Goal: Information Seeking & Learning: Learn about a topic

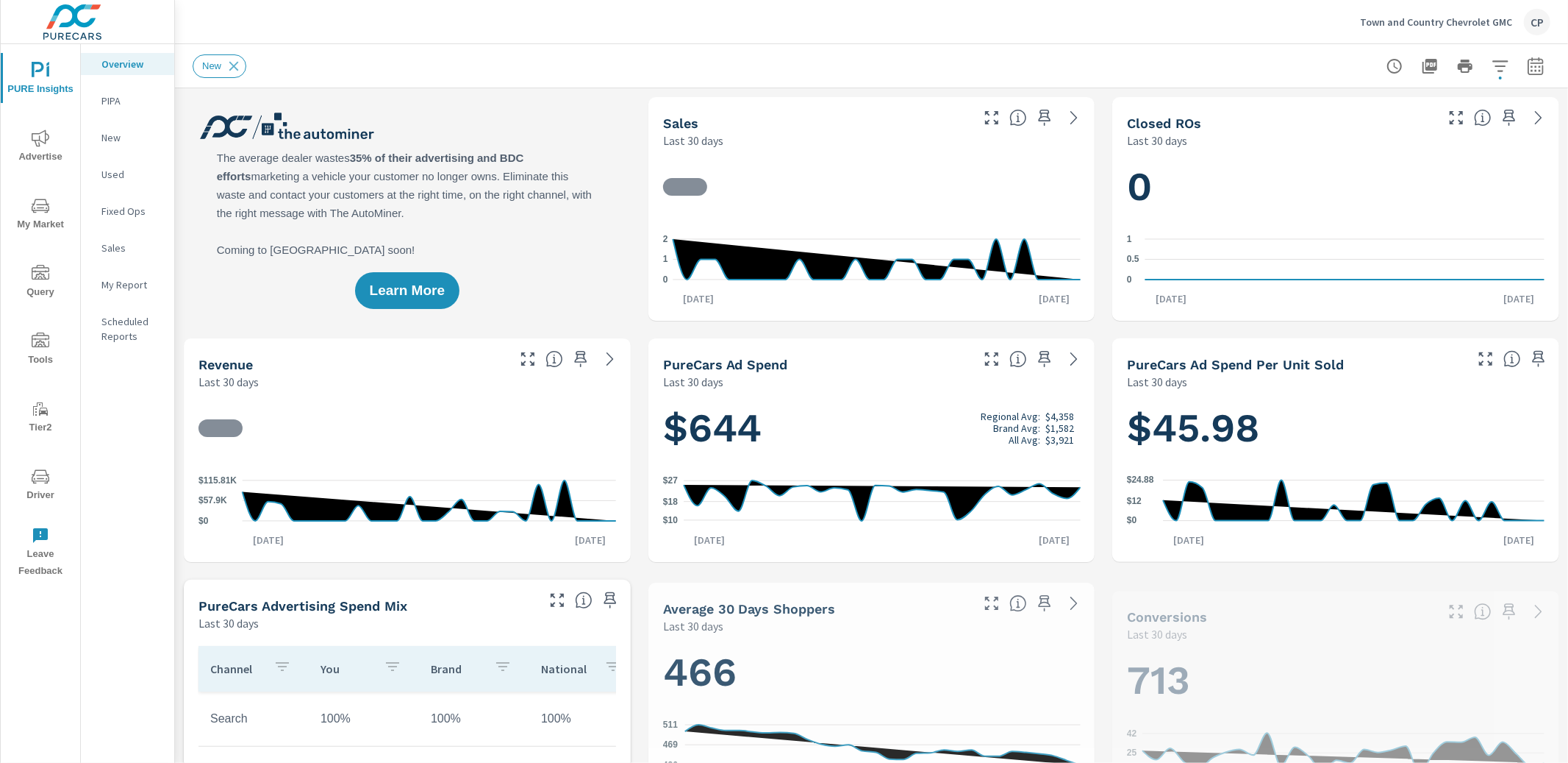
scroll to position [1033, 0]
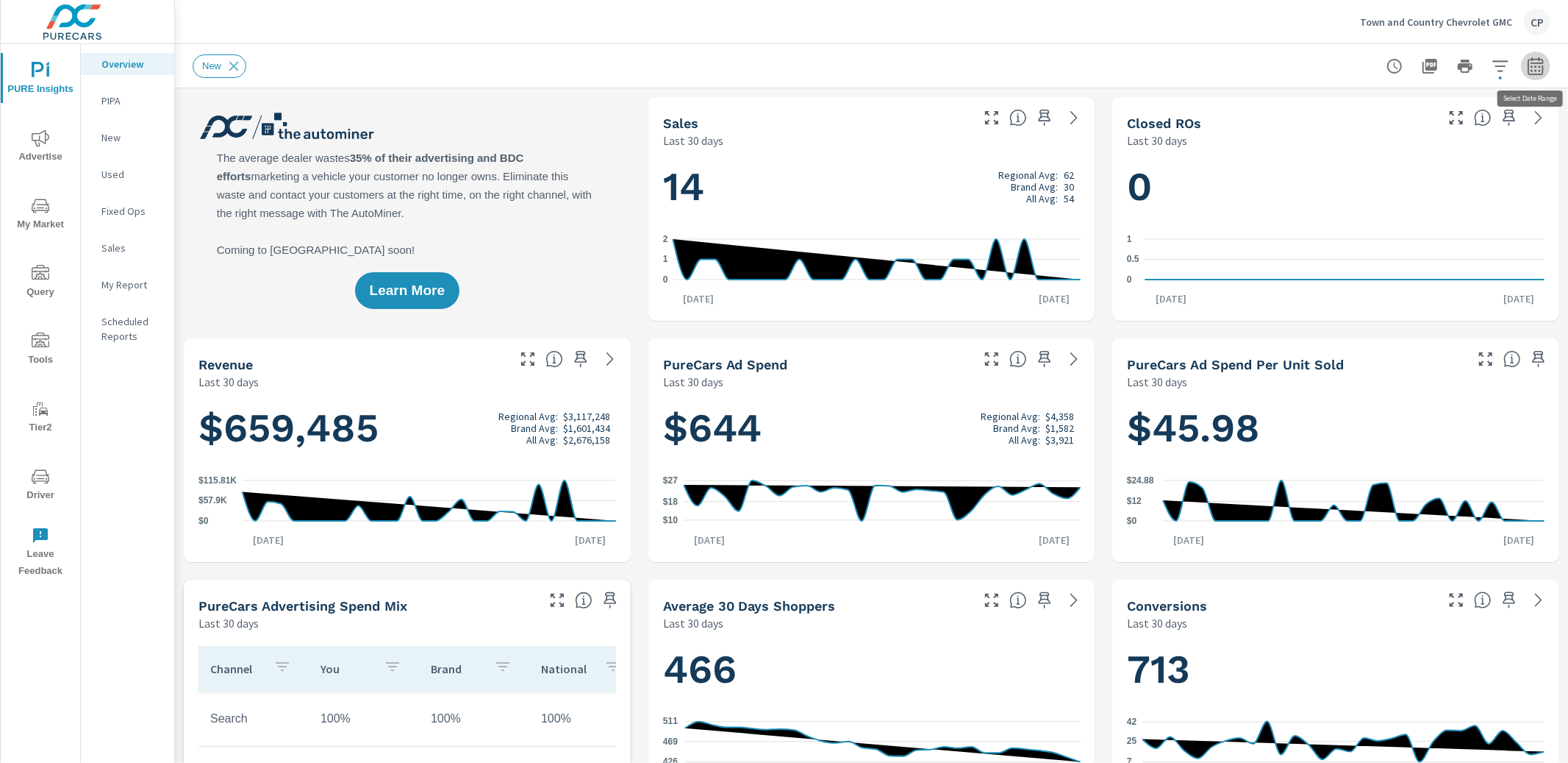
drag, startPoint x: 1541, startPoint y: 53, endPoint x: 1536, endPoint y: 64, distance: 12.1
click at [1540, 56] on button "button" at bounding box center [1536, 66] width 29 height 29
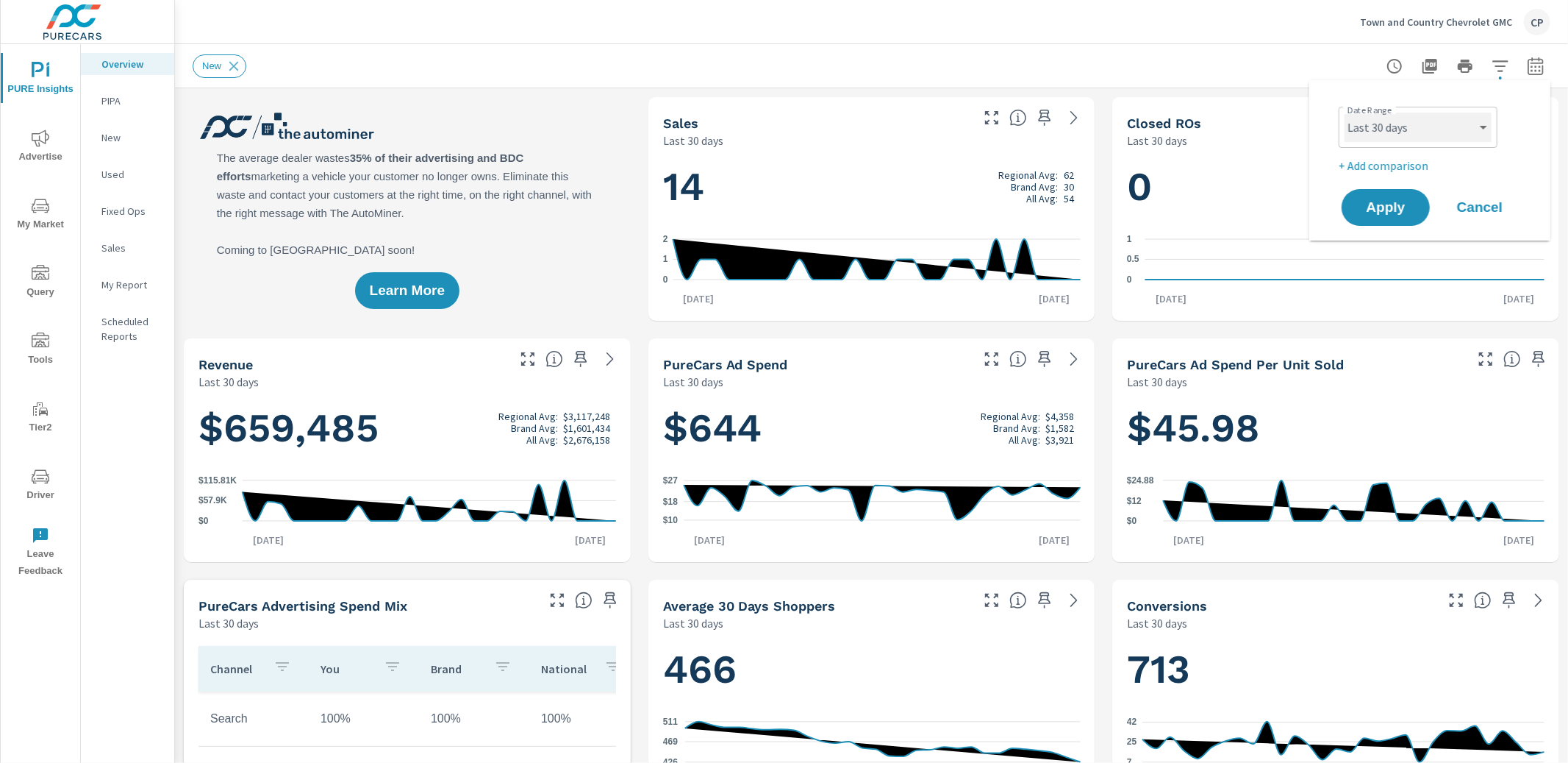
click at [1429, 135] on select "Custom Yesterday Last week Last 7 days Last 14 days Last 30 days Last 45 days L…" at bounding box center [1418, 127] width 147 height 29
click at [1345, 112] on select "Custom Yesterday Last week Last 7 days Last 14 days Last 30 days Last 45 days L…" at bounding box center [1418, 127] width 147 height 29
select select "Last 3 months"
click at [1401, 223] on button "Apply" at bounding box center [1386, 207] width 91 height 38
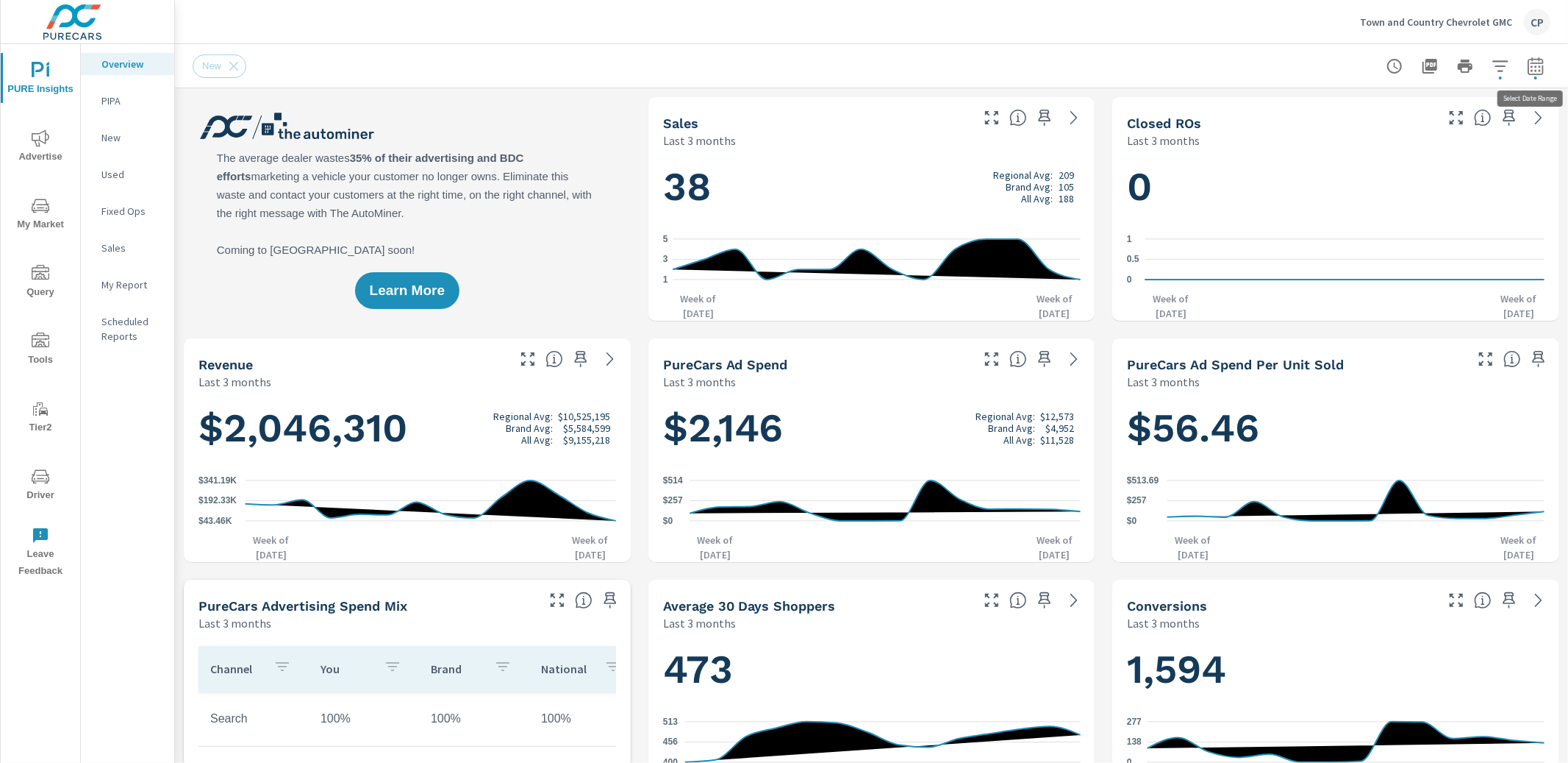
click at [1535, 67] on icon "button" at bounding box center [1536, 66] width 17 height 17
select select "Last 3 months"
click at [1471, 120] on select "Custom Yesterday Last week Last 7 days Last 14 days Last 30 days Last 45 days L…" at bounding box center [1418, 127] width 147 height 29
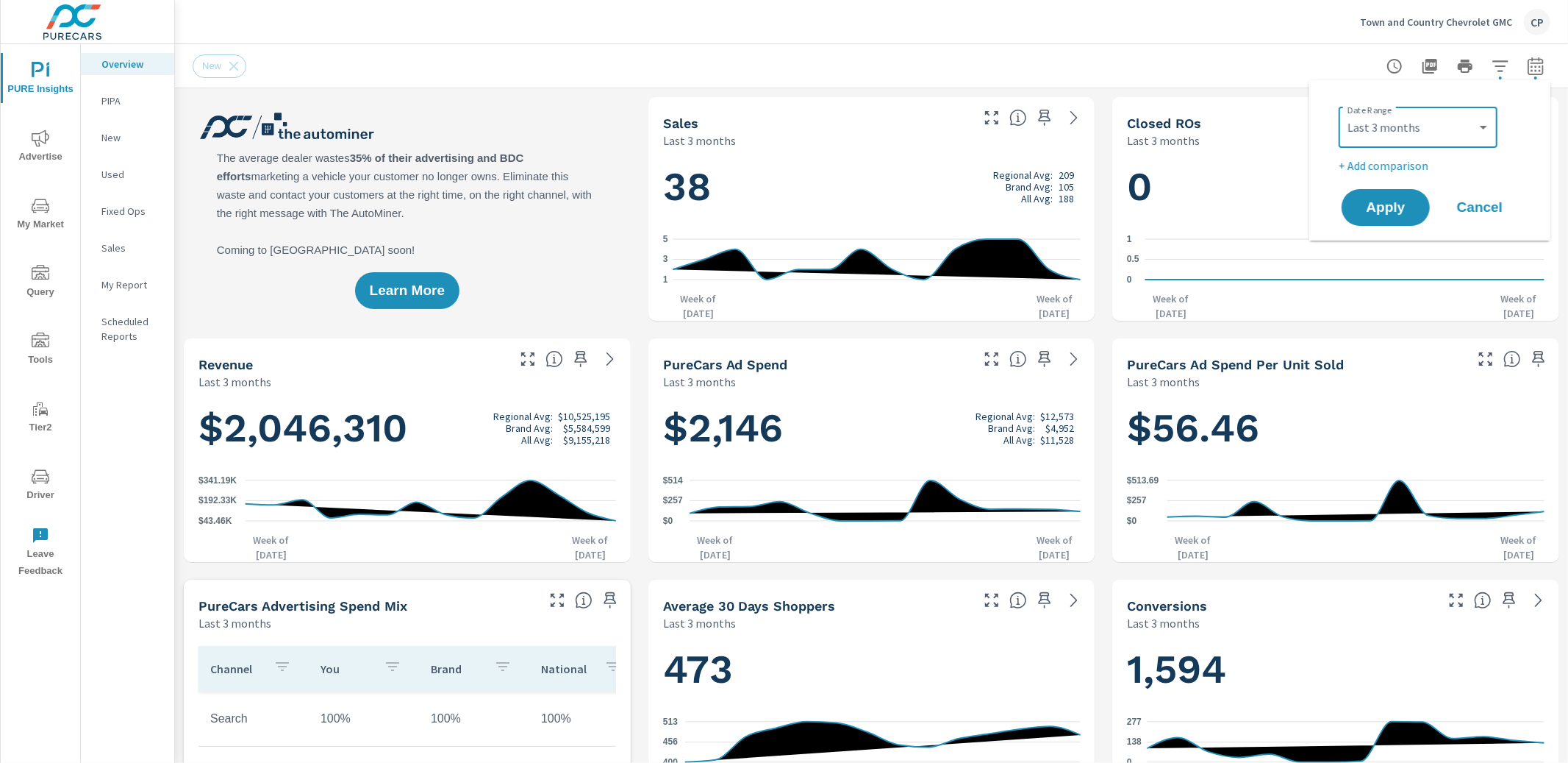
click at [1426, 167] on p "+ Add comparison" at bounding box center [1433, 165] width 188 height 17
select select "Previous period"
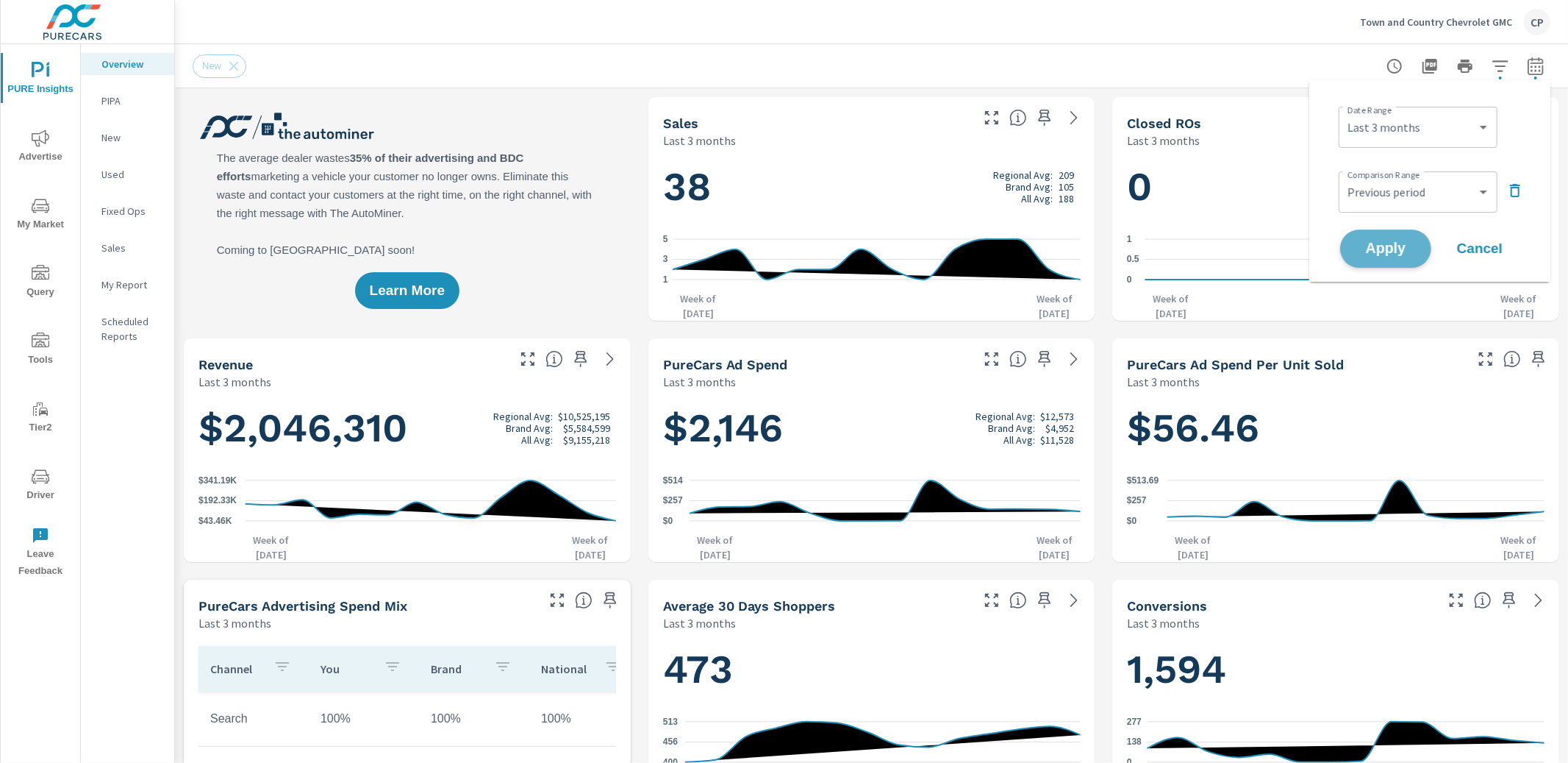
drag, startPoint x: 1395, startPoint y: 235, endPoint x: 1402, endPoint y: 236, distance: 7.1
click at [1395, 236] on button "Apply" at bounding box center [1386, 248] width 91 height 38
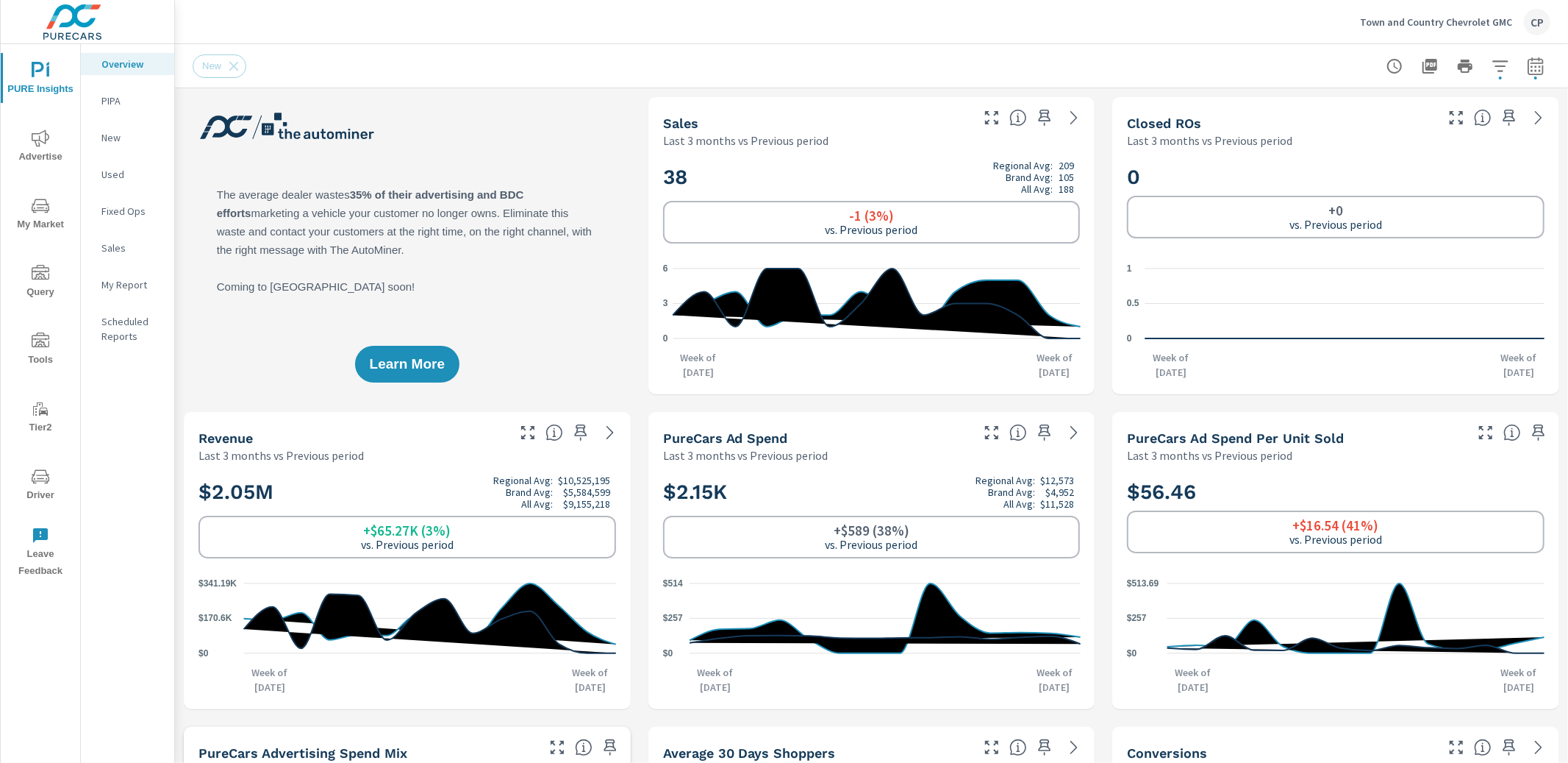
drag, startPoint x: 1550, startPoint y: 58, endPoint x: 1539, endPoint y: 63, distance: 12.1
click at [1549, 58] on div at bounding box center [1465, 66] width 171 height 29
click at [1536, 65] on icon "button" at bounding box center [1536, 66] width 17 height 17
select select "Last 3 months"
select select "Previous period"
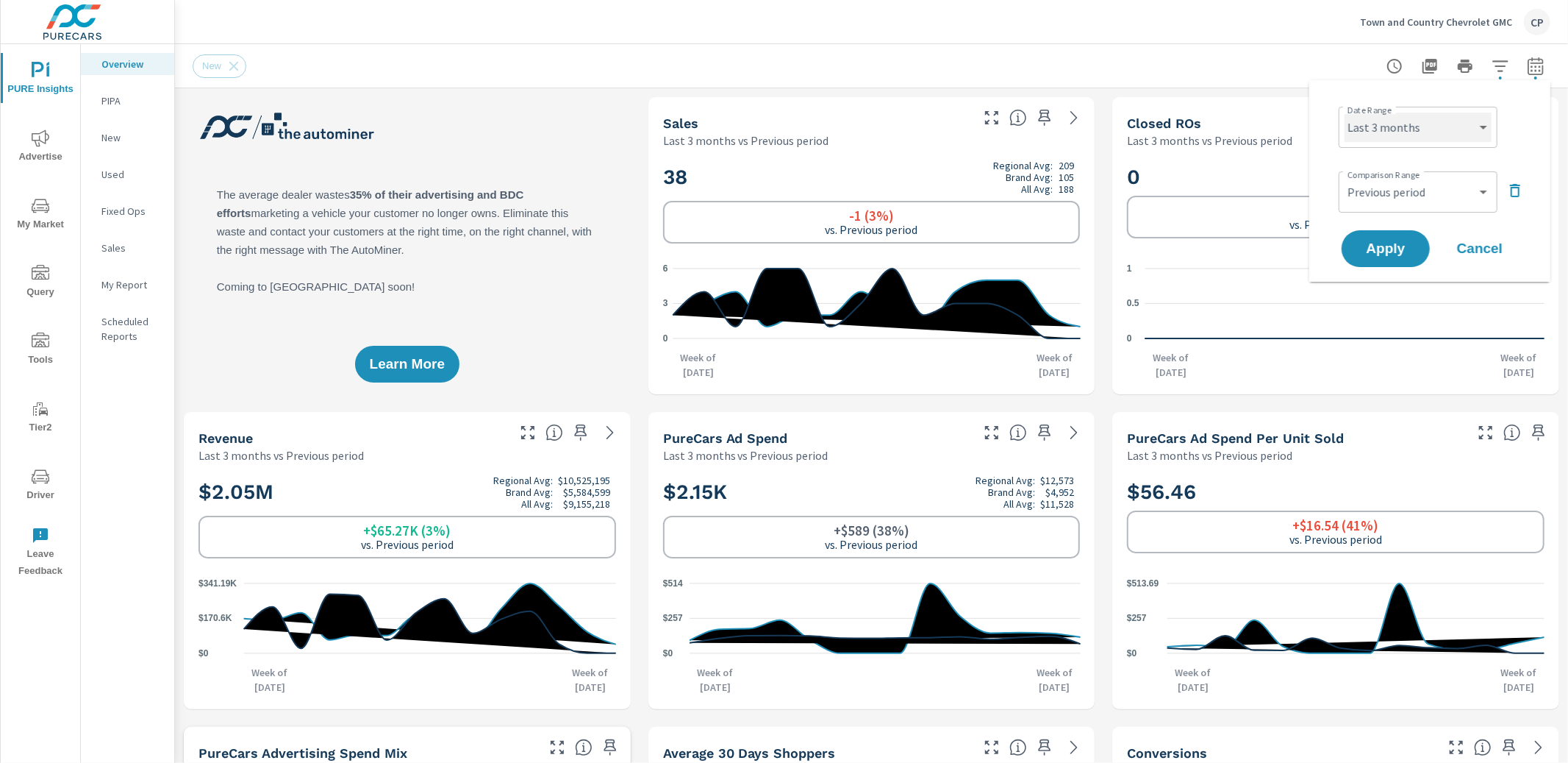
click at [1444, 132] on select "Custom Yesterday Last week Last 7 days Last 14 days Last 30 days Last 45 days L…" at bounding box center [1418, 127] width 147 height 29
click at [1345, 112] on select "Custom Yesterday Last week Last 7 days Last 14 days Last 30 days Last 45 days L…" at bounding box center [1418, 127] width 147 height 29
select select "Last 6 months"
click at [1384, 248] on span "Apply" at bounding box center [1386, 248] width 60 height 14
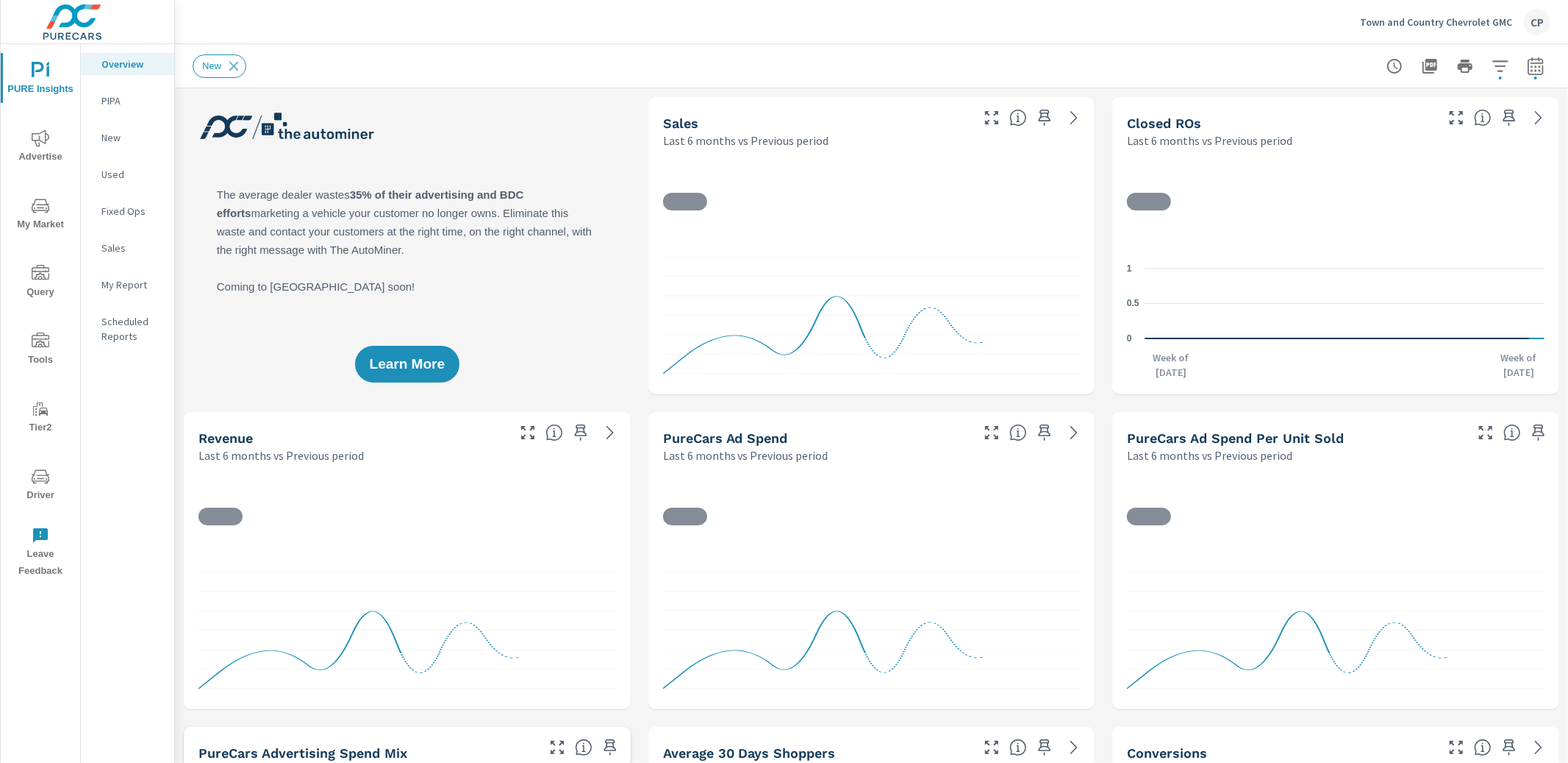
scroll to position [1033, 0]
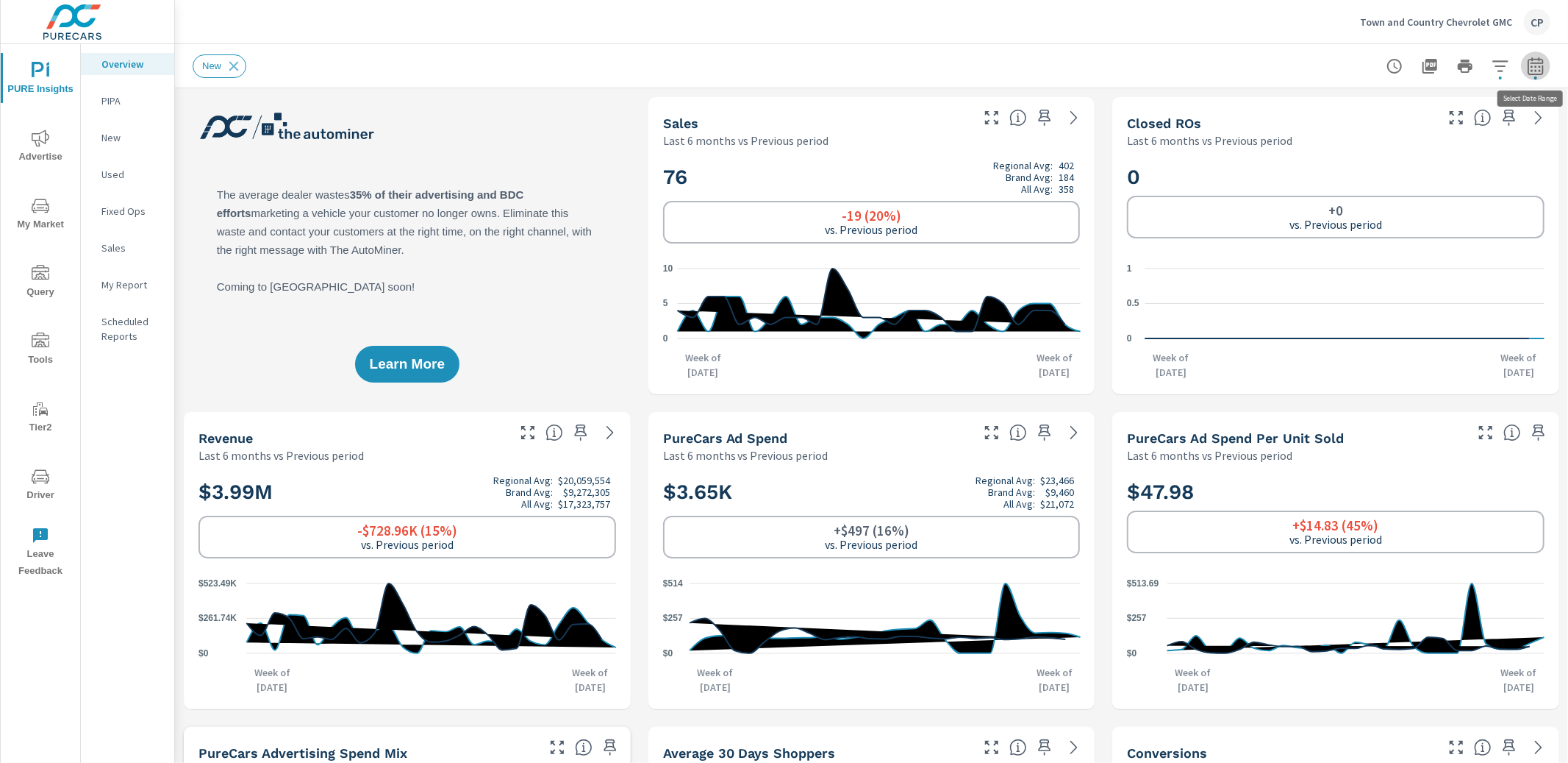
click at [1526, 60] on button "button" at bounding box center [1536, 66] width 29 height 29
select select "Last 6 months"
select select "Previous period"
click at [1439, 142] on div "Custom Yesterday Last week Last 7 days Last 14 days Last 30 days Last 45 days L…" at bounding box center [1418, 127] width 159 height 41
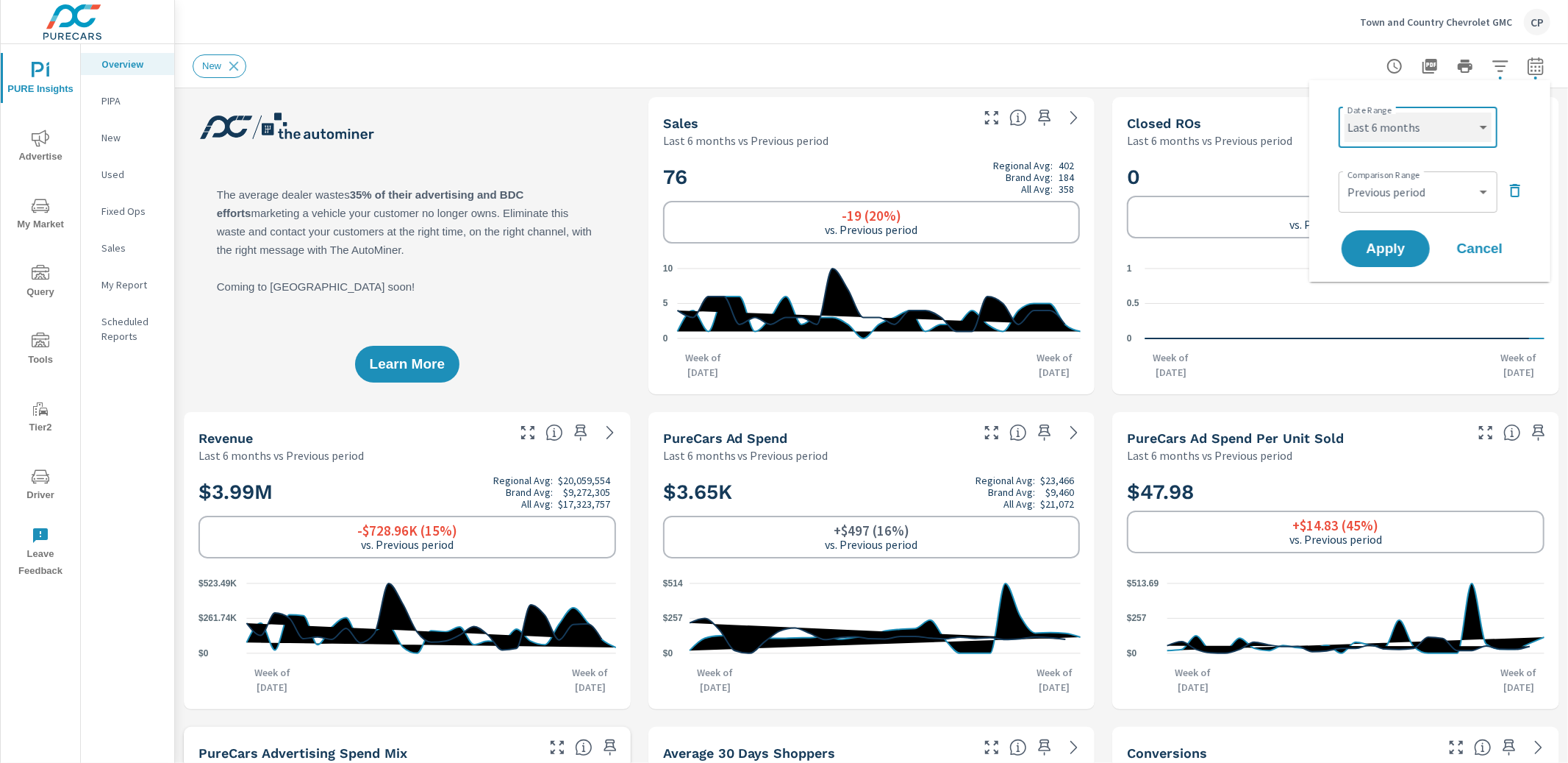
click at [1438, 129] on select "Custom Yesterday Last week Last 7 days Last 14 days Last 30 days Last 45 days L…" at bounding box center [1418, 127] width 147 height 29
click at [1345, 112] on select "Custom Yesterday Last week Last 7 days Last 14 days Last 30 days Last 45 days L…" at bounding box center [1418, 127] width 147 height 29
select select "Last 3 months"
click at [1359, 248] on span "Apply" at bounding box center [1386, 248] width 60 height 14
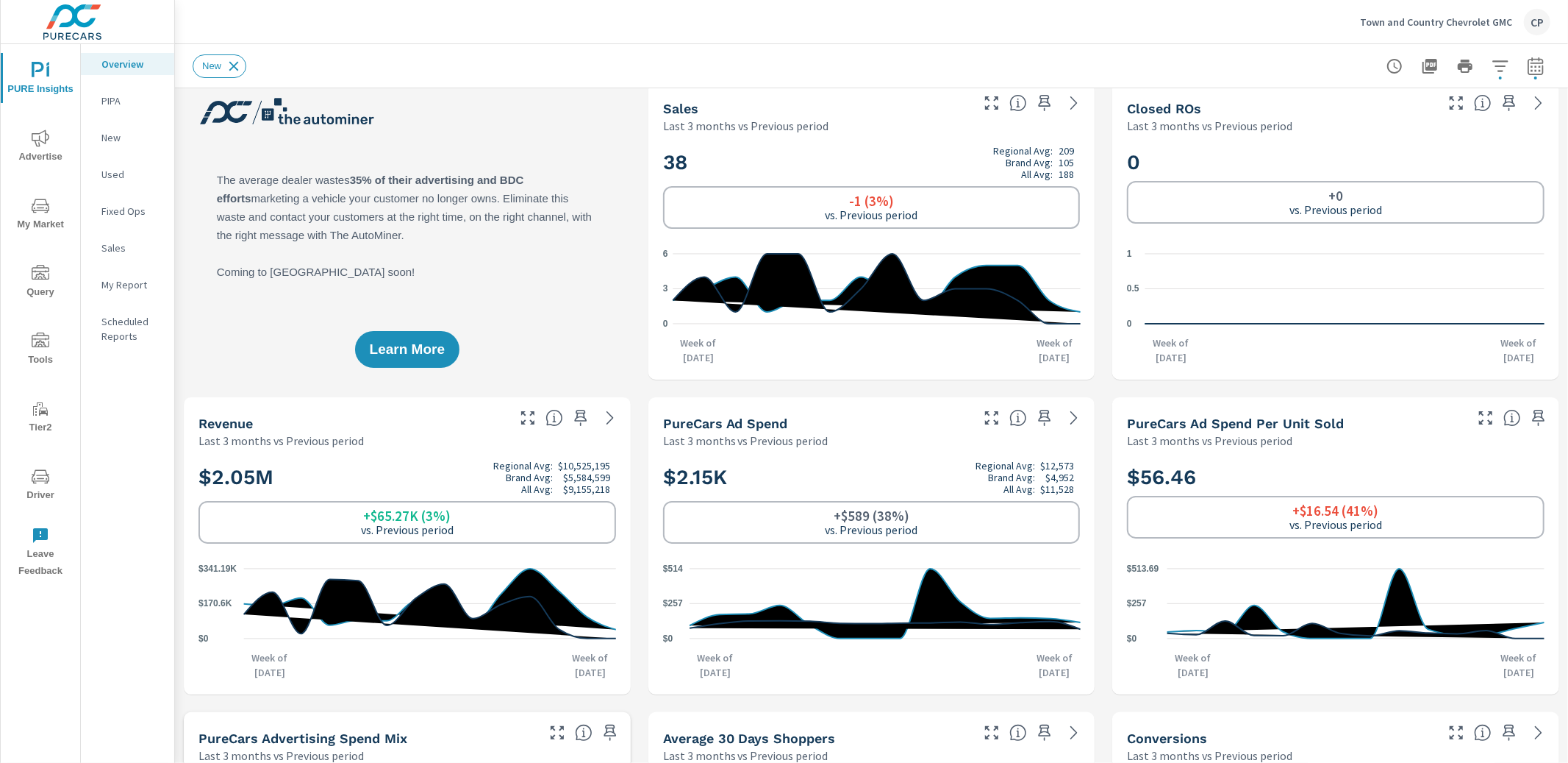
scroll to position [12, 0]
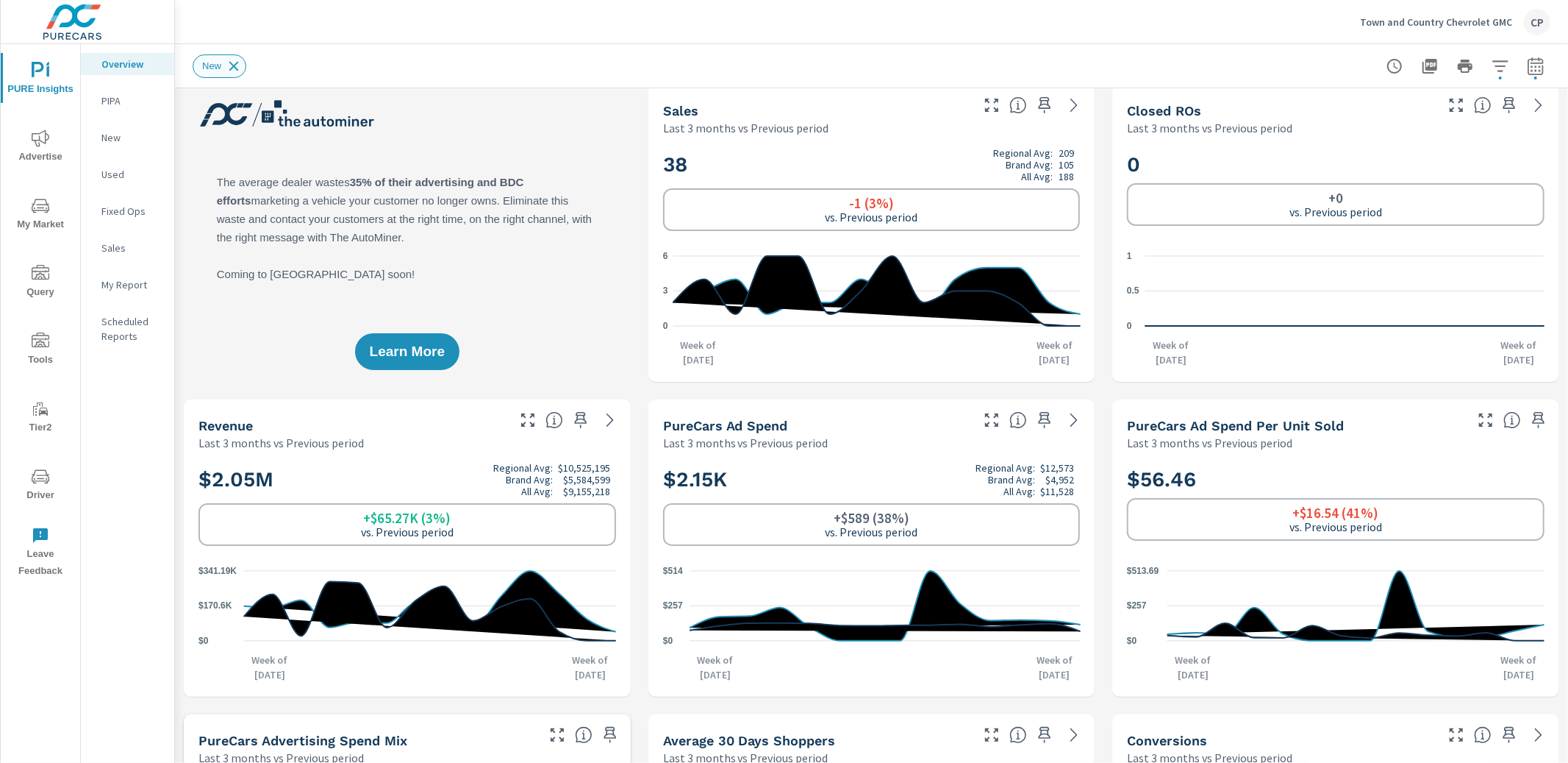
click at [234, 66] on icon at bounding box center [233, 65] width 9 height 9
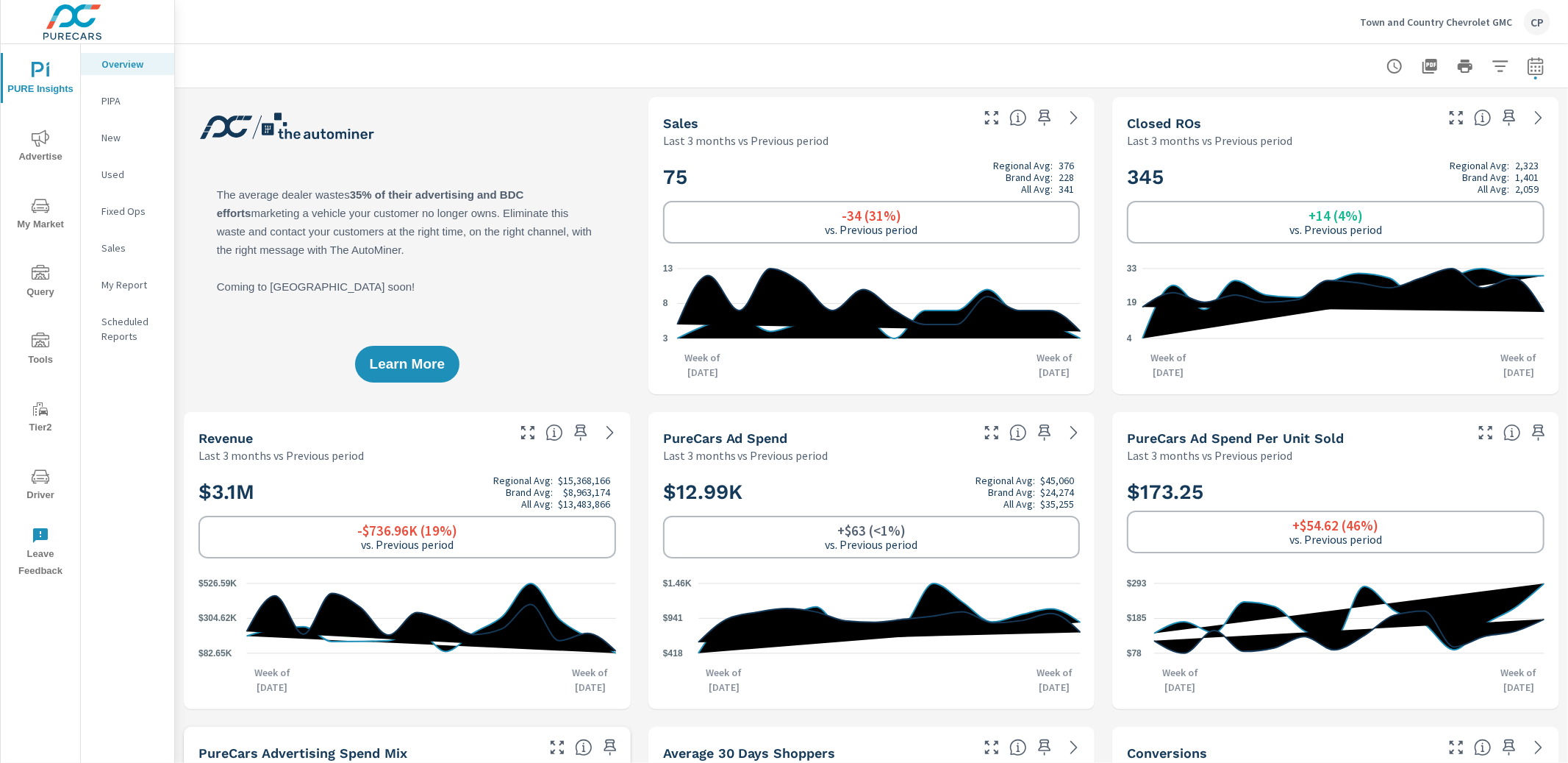
scroll to position [1, 0]
click at [1535, 68] on icon "button" at bounding box center [1536, 66] width 17 height 17
select select "Last 3 months"
select select "Previous period"
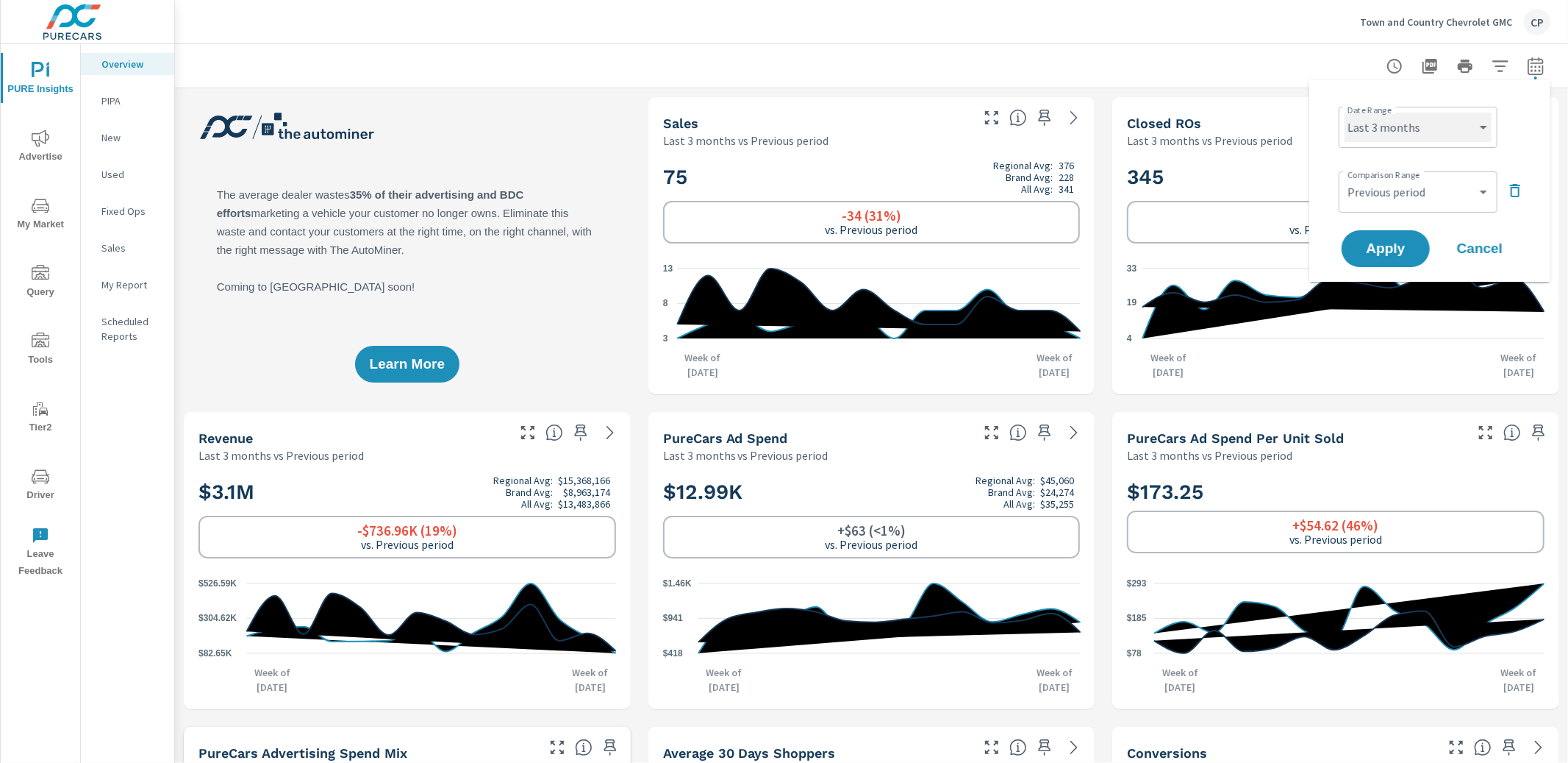
click at [1457, 124] on select "Custom Yesterday Last week Last 7 days Last 14 days Last 30 days Last 45 days L…" at bounding box center [1418, 127] width 147 height 29
click at [1345, 112] on select "Custom Yesterday Last week Last 7 days Last 14 days Last 30 days Last 45 days L…" at bounding box center [1418, 127] width 147 height 29
select select "Last month"
click at [1381, 248] on span "Apply" at bounding box center [1386, 248] width 60 height 14
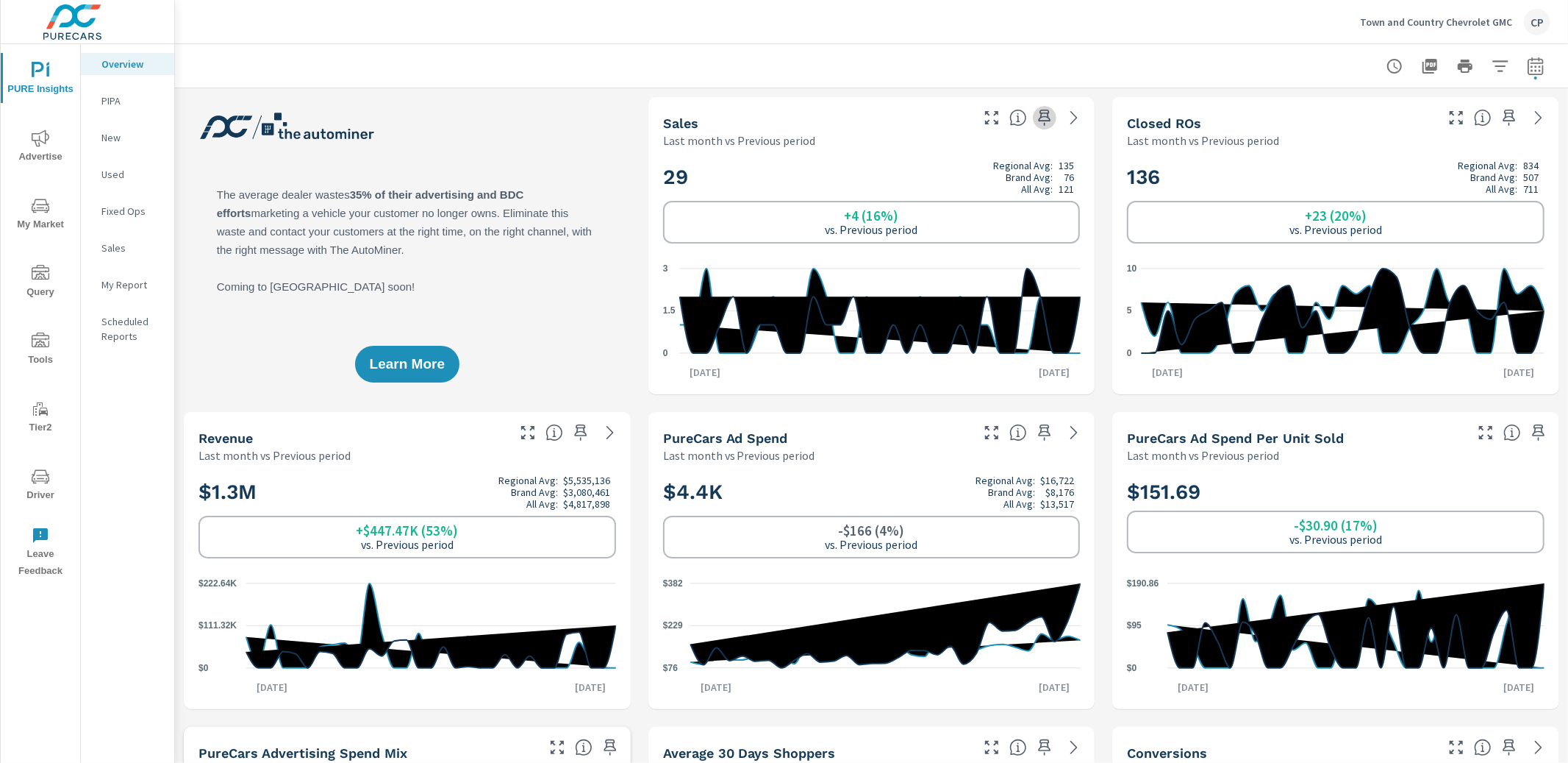
click at [1046, 115] on icon "button" at bounding box center [1044, 117] width 17 height 17
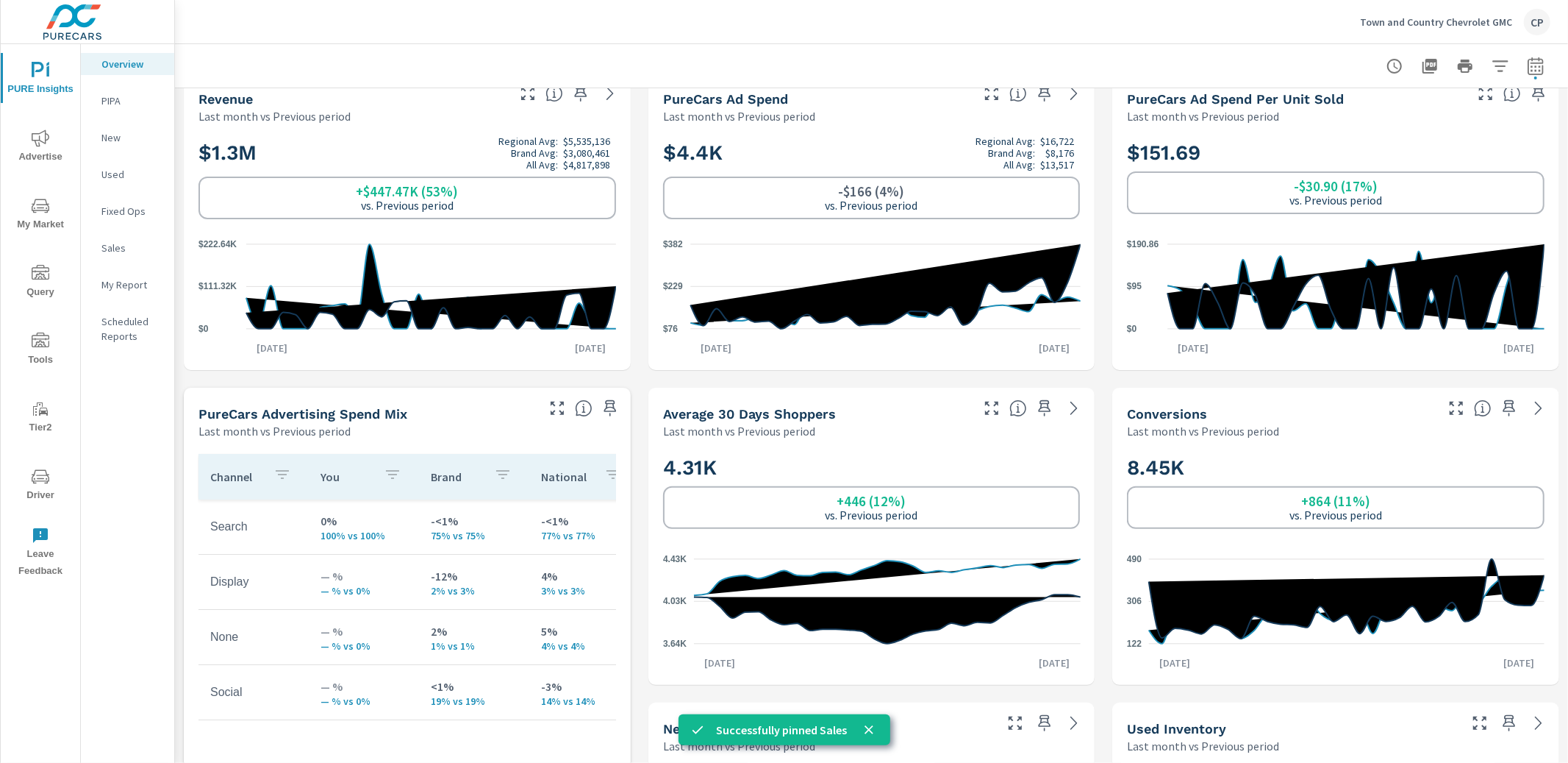
scroll to position [342, 0]
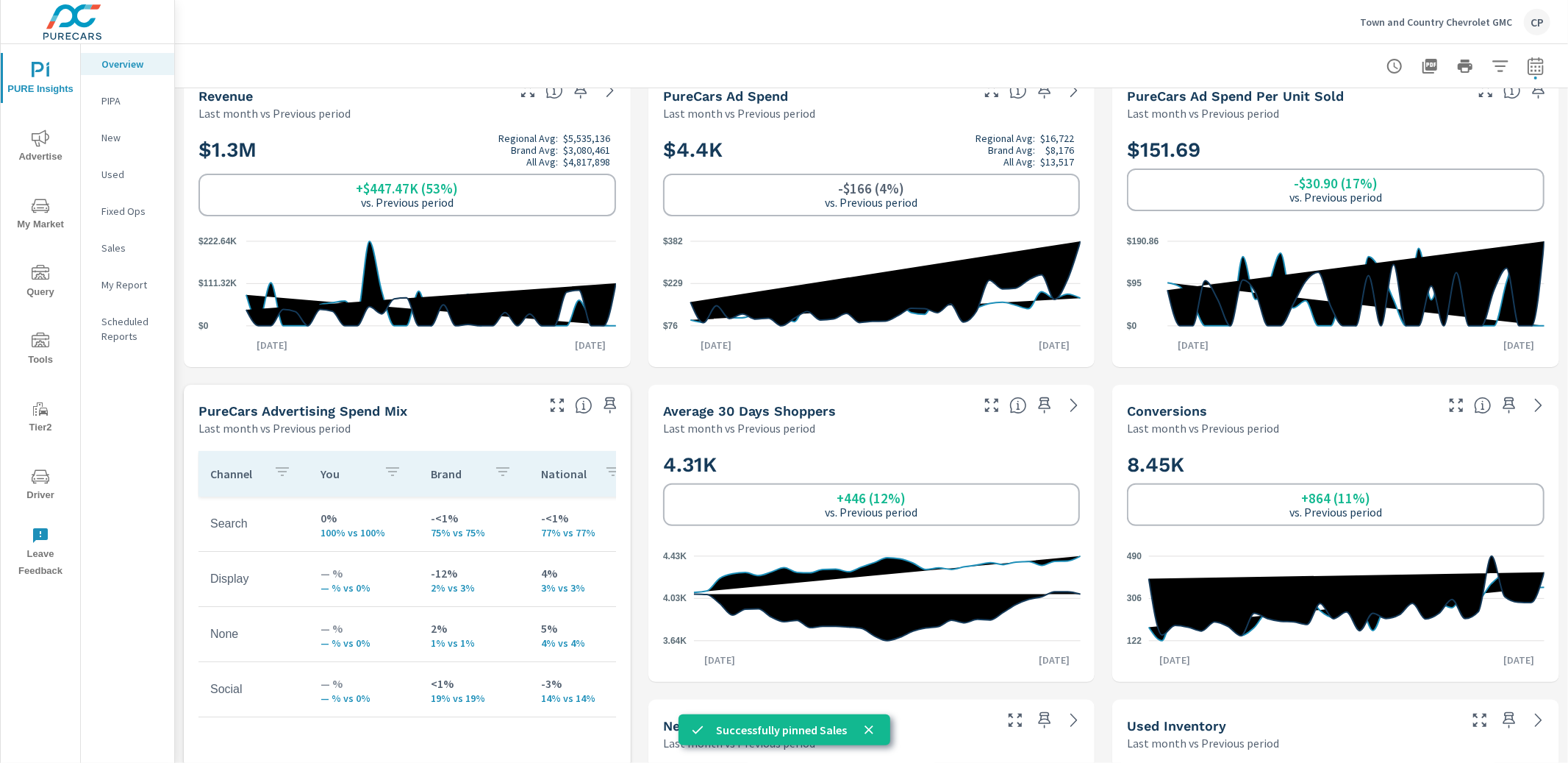
click at [1504, 406] on icon "button" at bounding box center [1510, 405] width 12 height 16
click at [1044, 410] on icon "button" at bounding box center [1045, 405] width 12 height 16
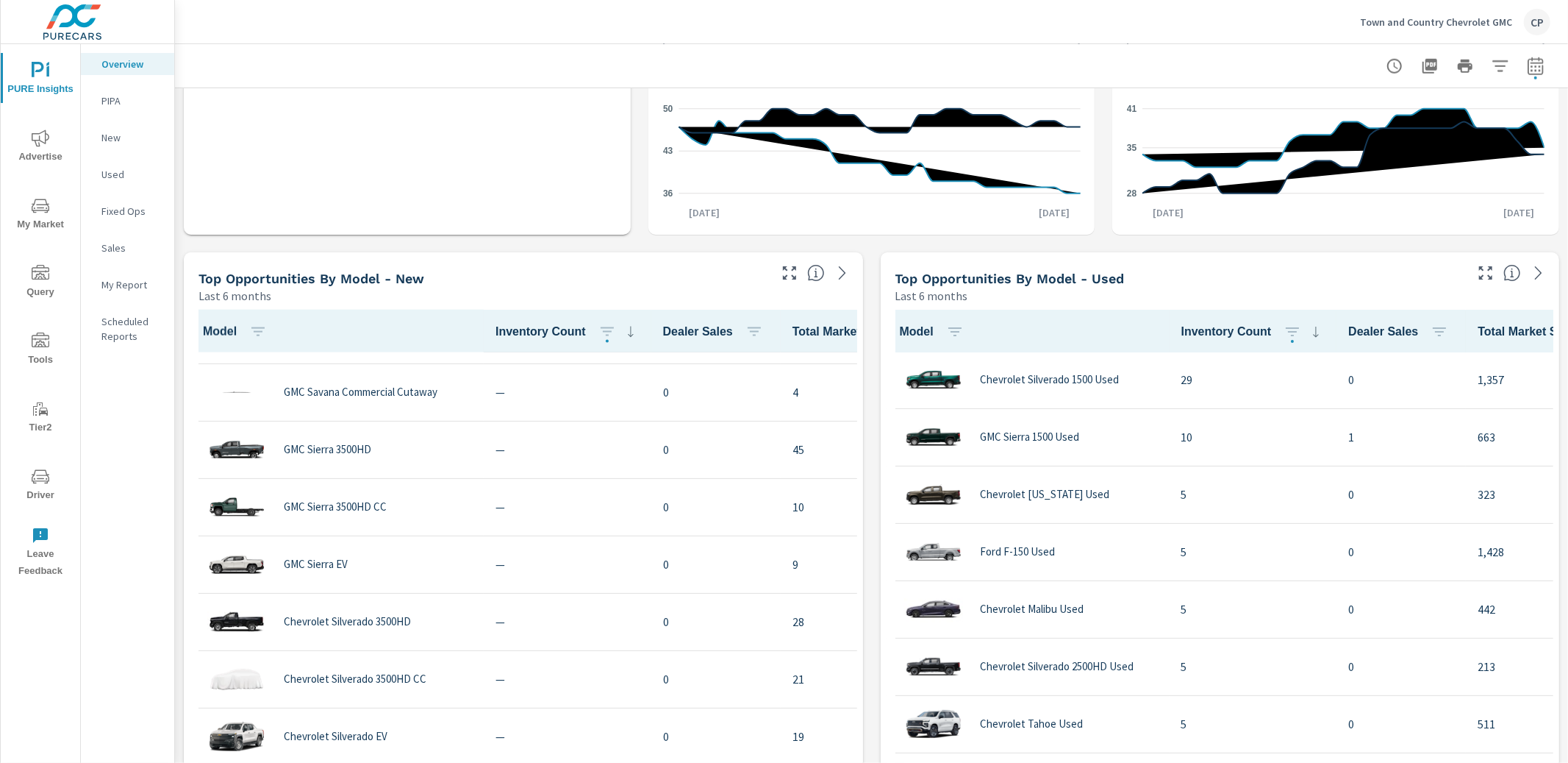
scroll to position [1771, 0]
drag, startPoint x: 34, startPoint y: 209, endPoint x: 56, endPoint y: 212, distance: 22.2
click at [38, 211] on icon "nav menu" at bounding box center [40, 206] width 17 height 17
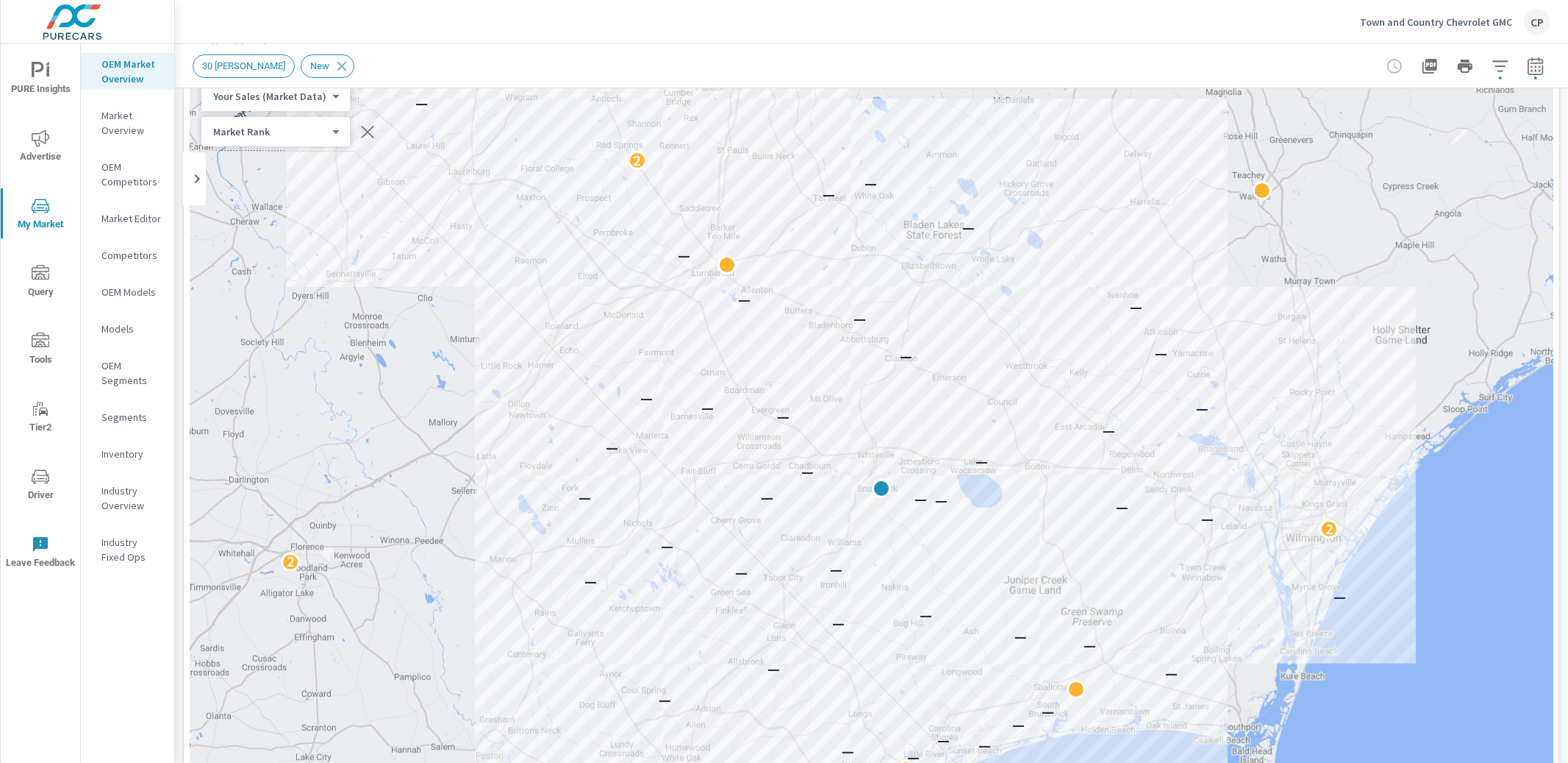
scroll to position [79, 0]
click at [1527, 65] on icon "button" at bounding box center [1536, 66] width 17 height 17
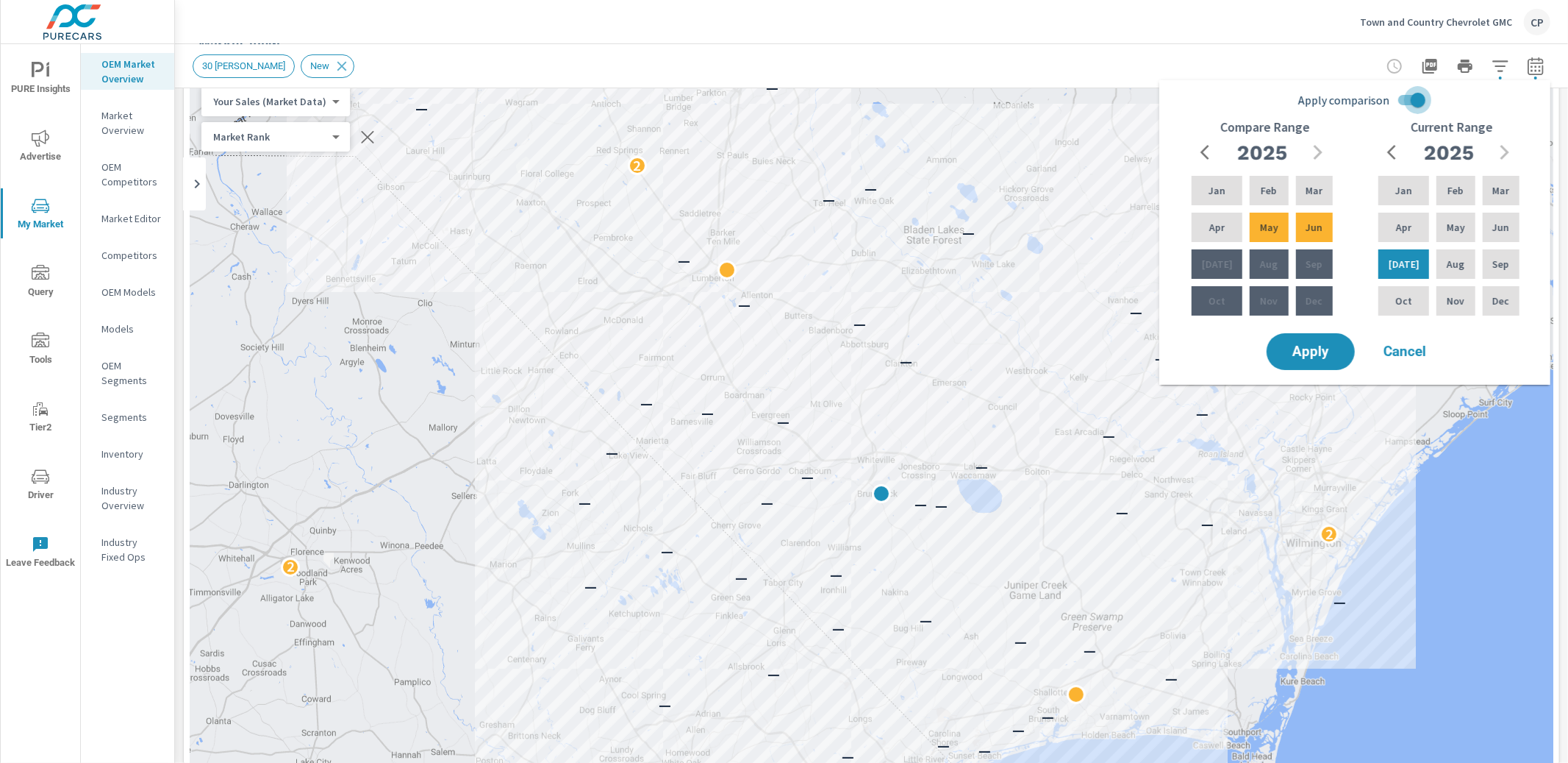
click at [1409, 99] on input "Apply comparison" at bounding box center [1418, 100] width 84 height 28
checkbox input "false"
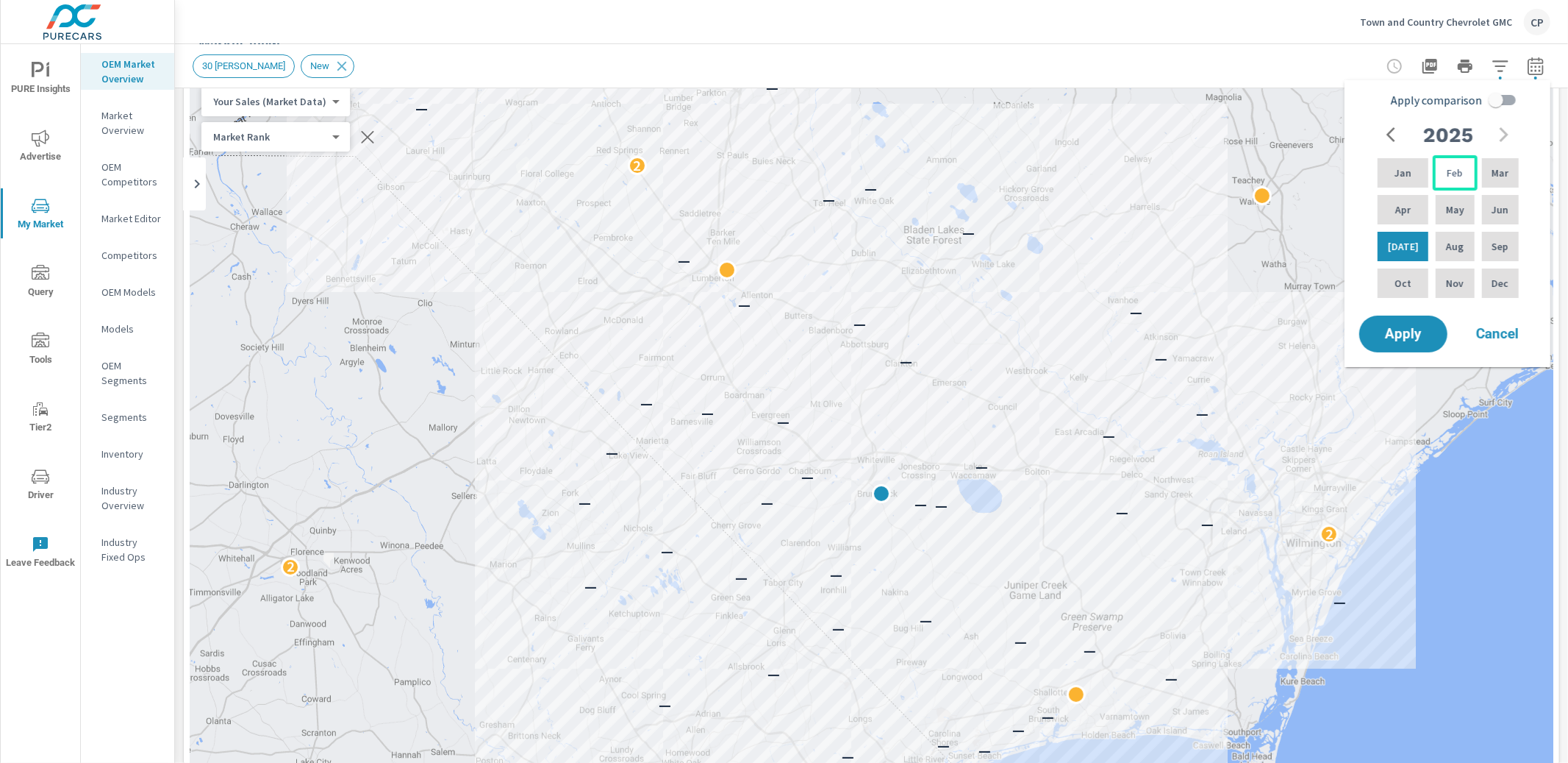
click at [1437, 175] on div "Feb" at bounding box center [1455, 172] width 44 height 35
click at [1396, 242] on p "Jul" at bounding box center [1403, 247] width 31 height 15
click at [1423, 322] on button "Apply" at bounding box center [1403, 334] width 91 height 38
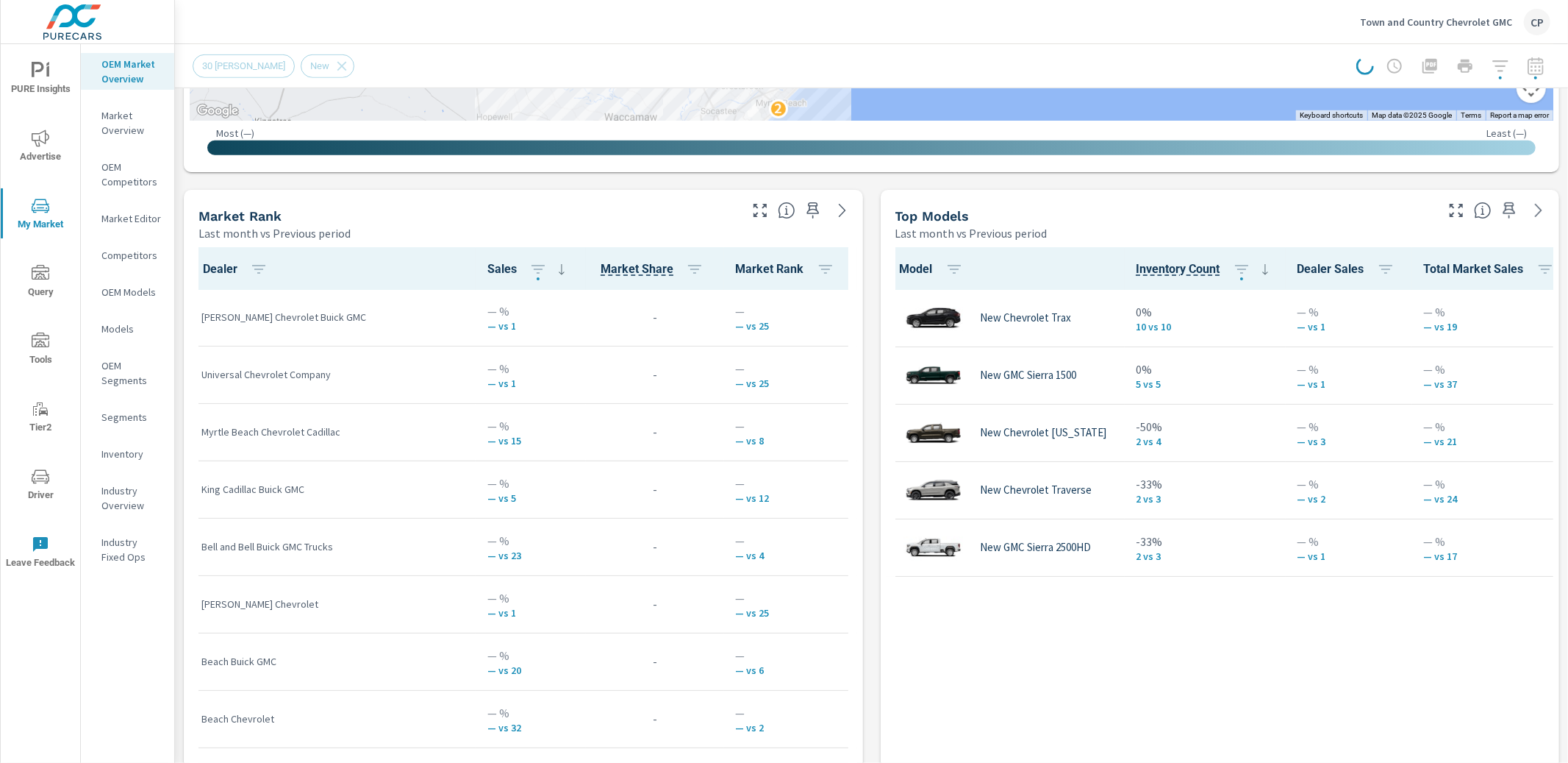
scroll to position [853, 0]
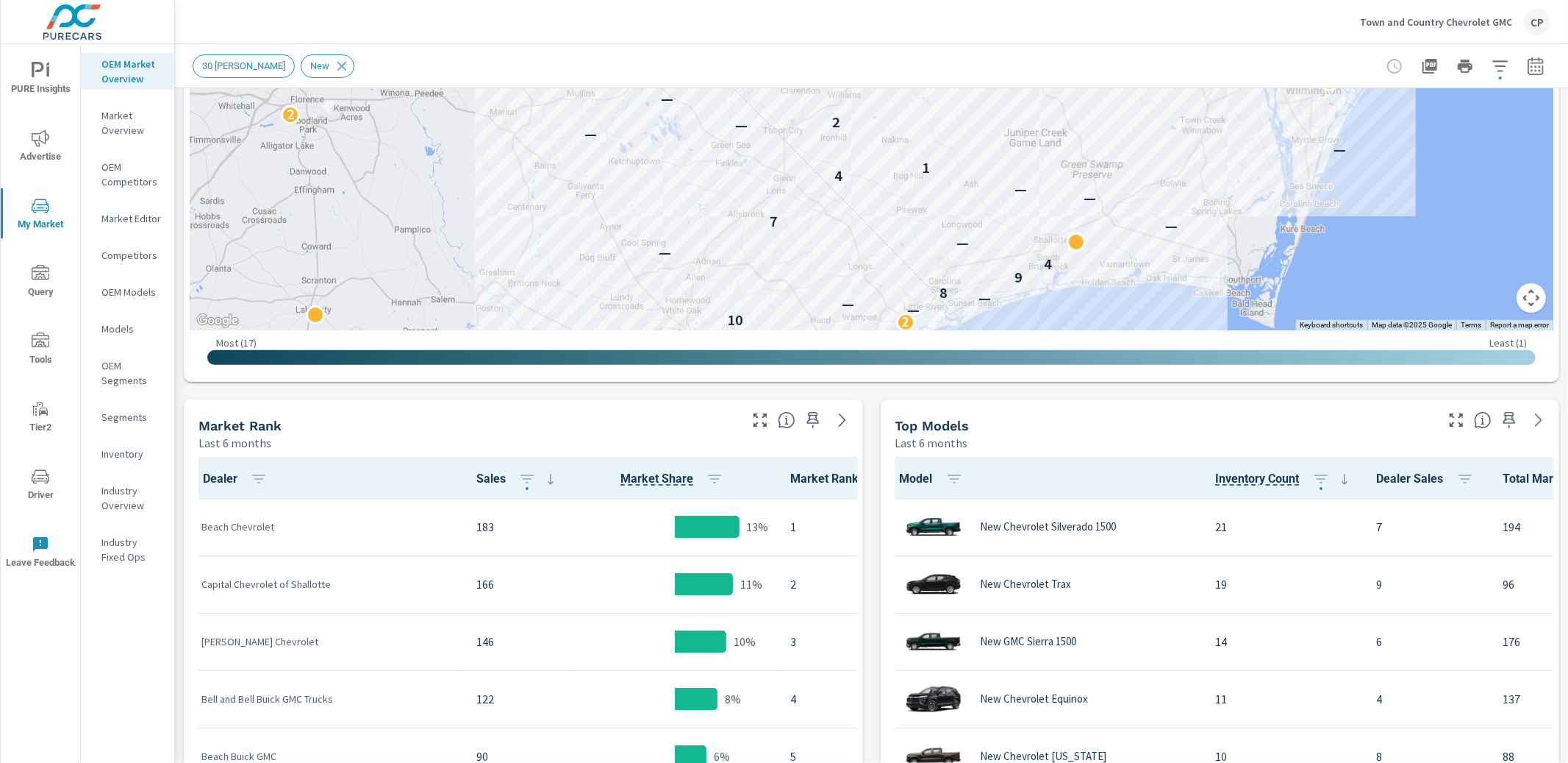
scroll to position [531, 0]
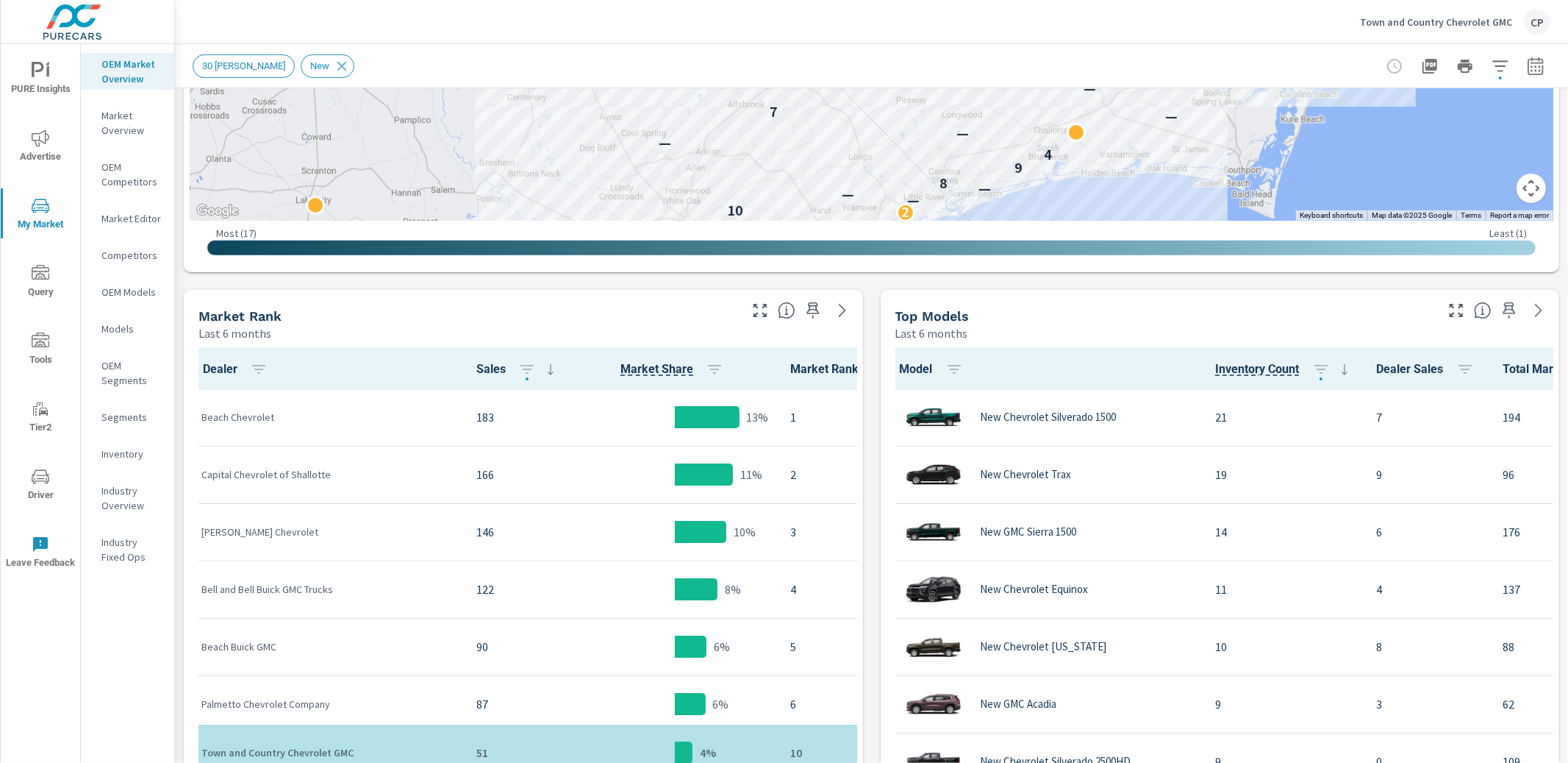
click at [1534, 68] on icon "button" at bounding box center [1536, 66] width 17 height 17
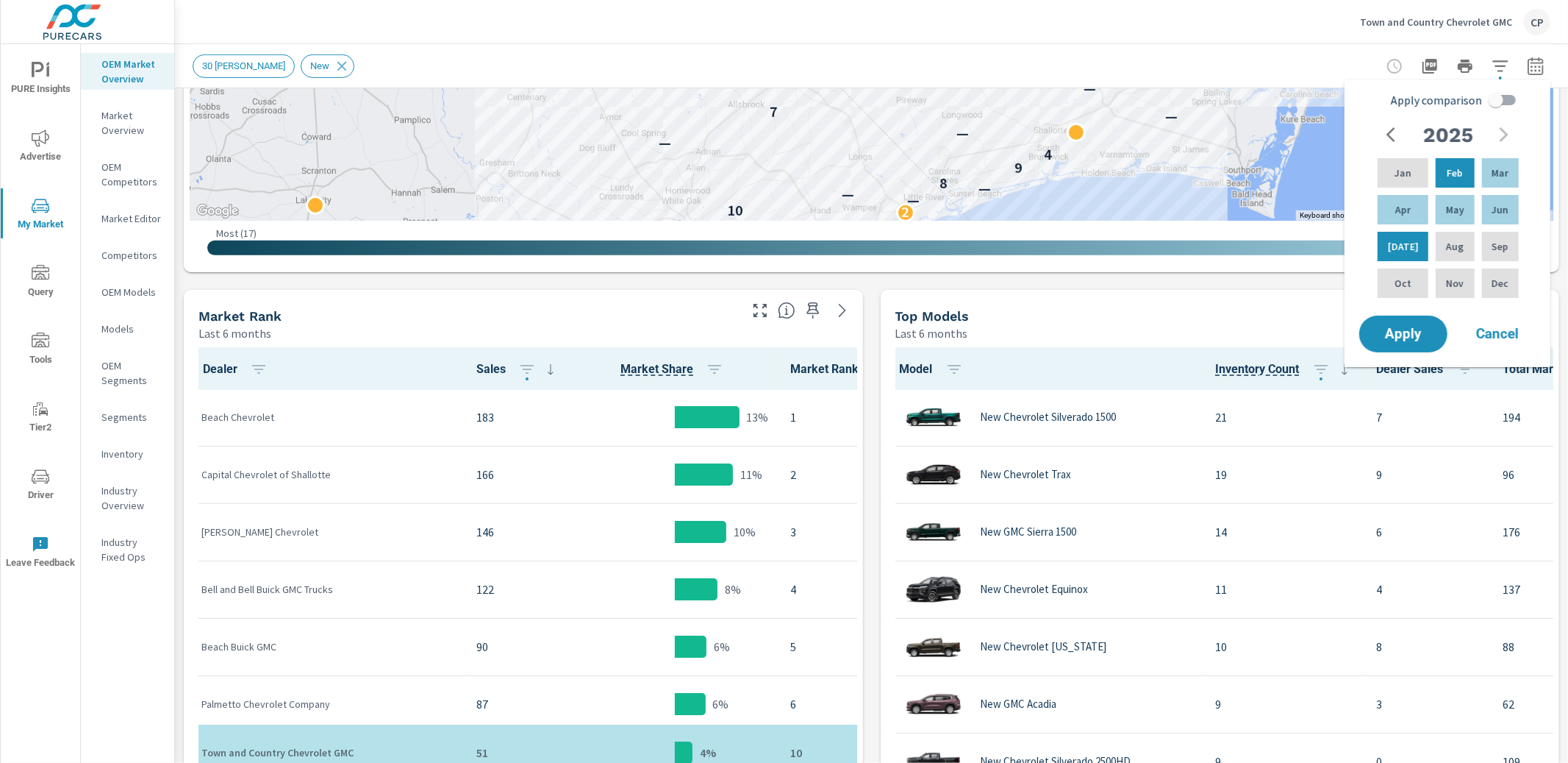
click at [1487, 108] on input "Apply comparison" at bounding box center [1496, 100] width 84 height 28
checkbox input "true"
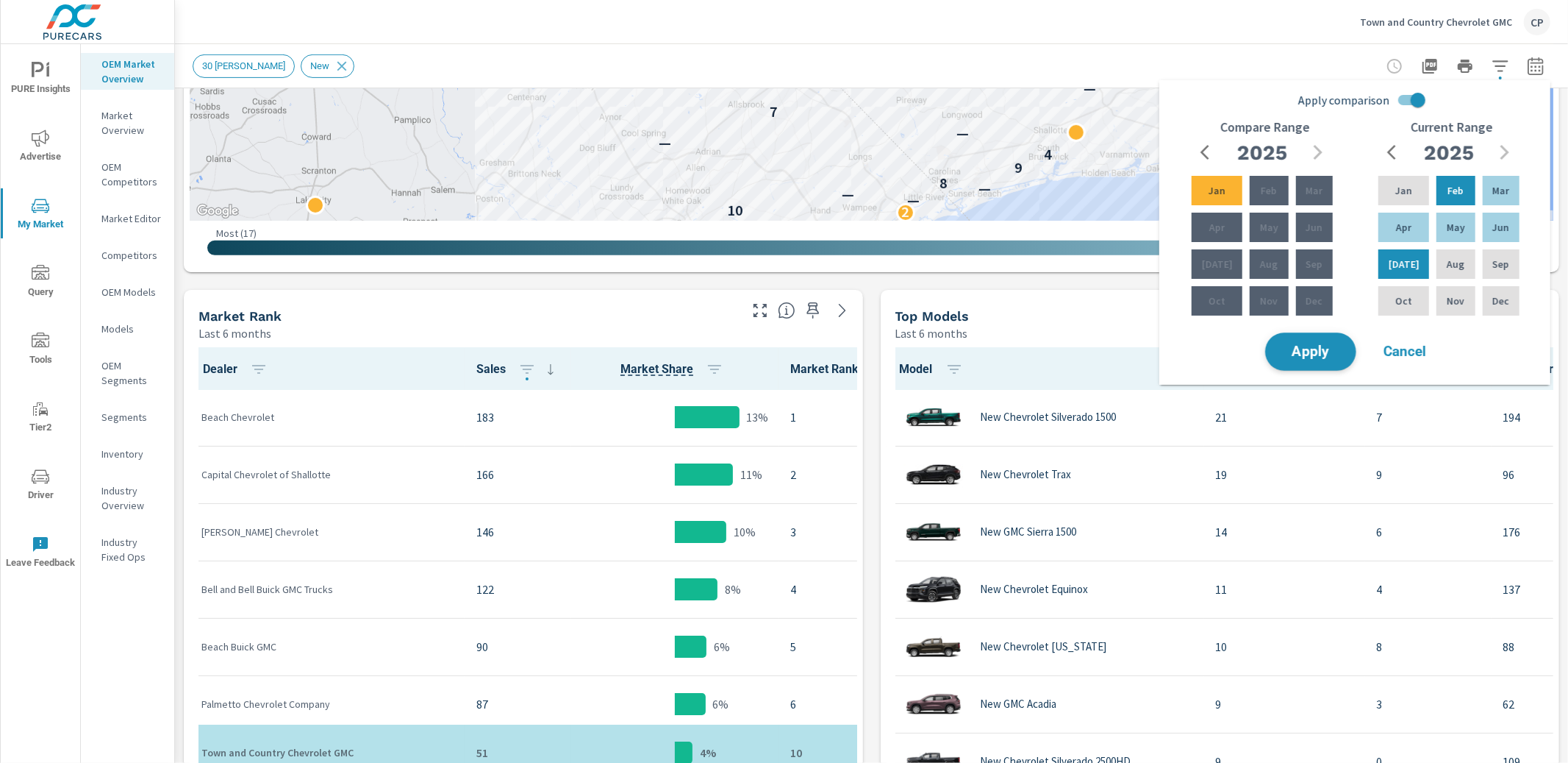
click at [1322, 345] on span "Apply" at bounding box center [1311, 352] width 60 height 14
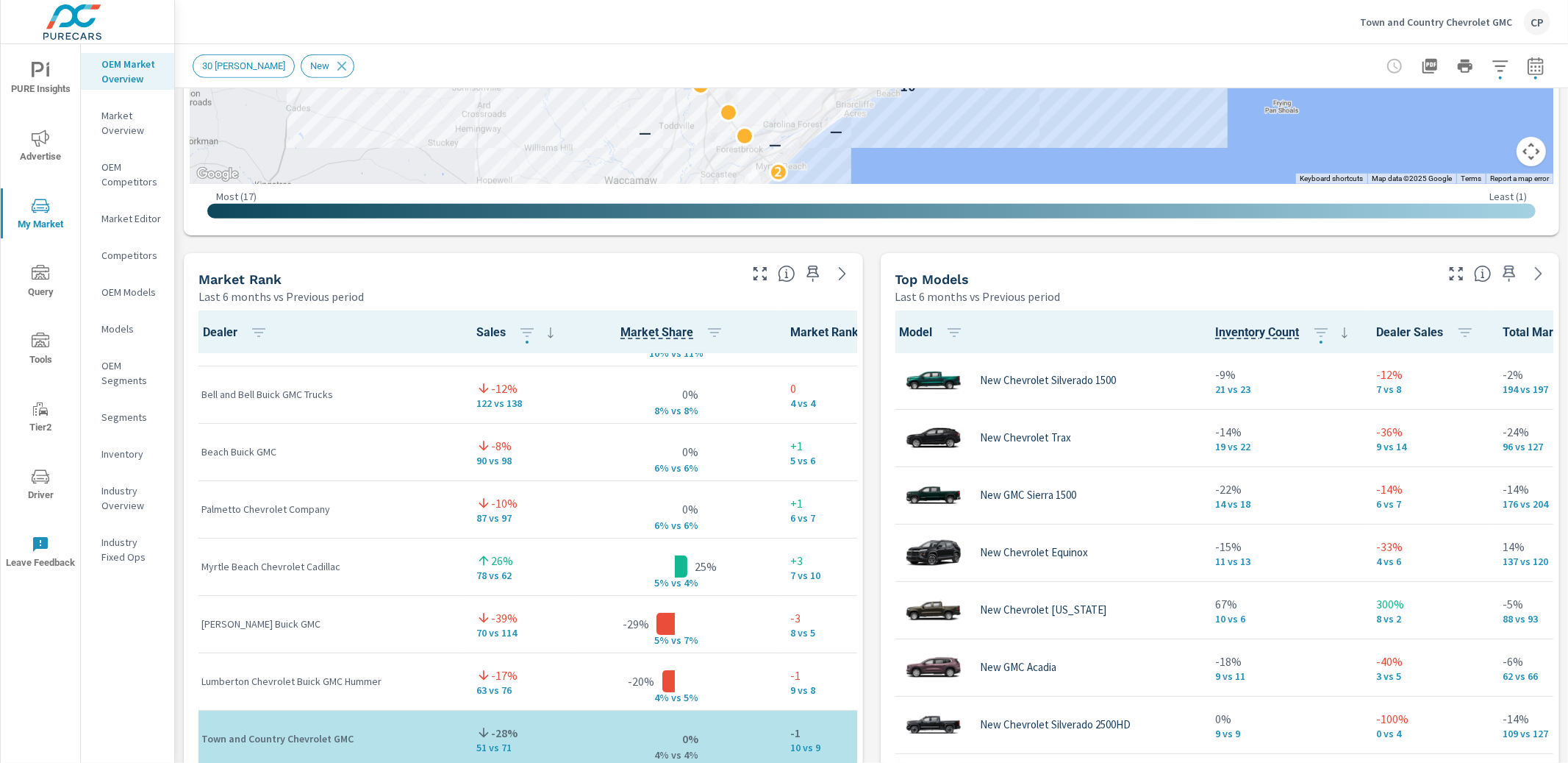
scroll to position [163, 0]
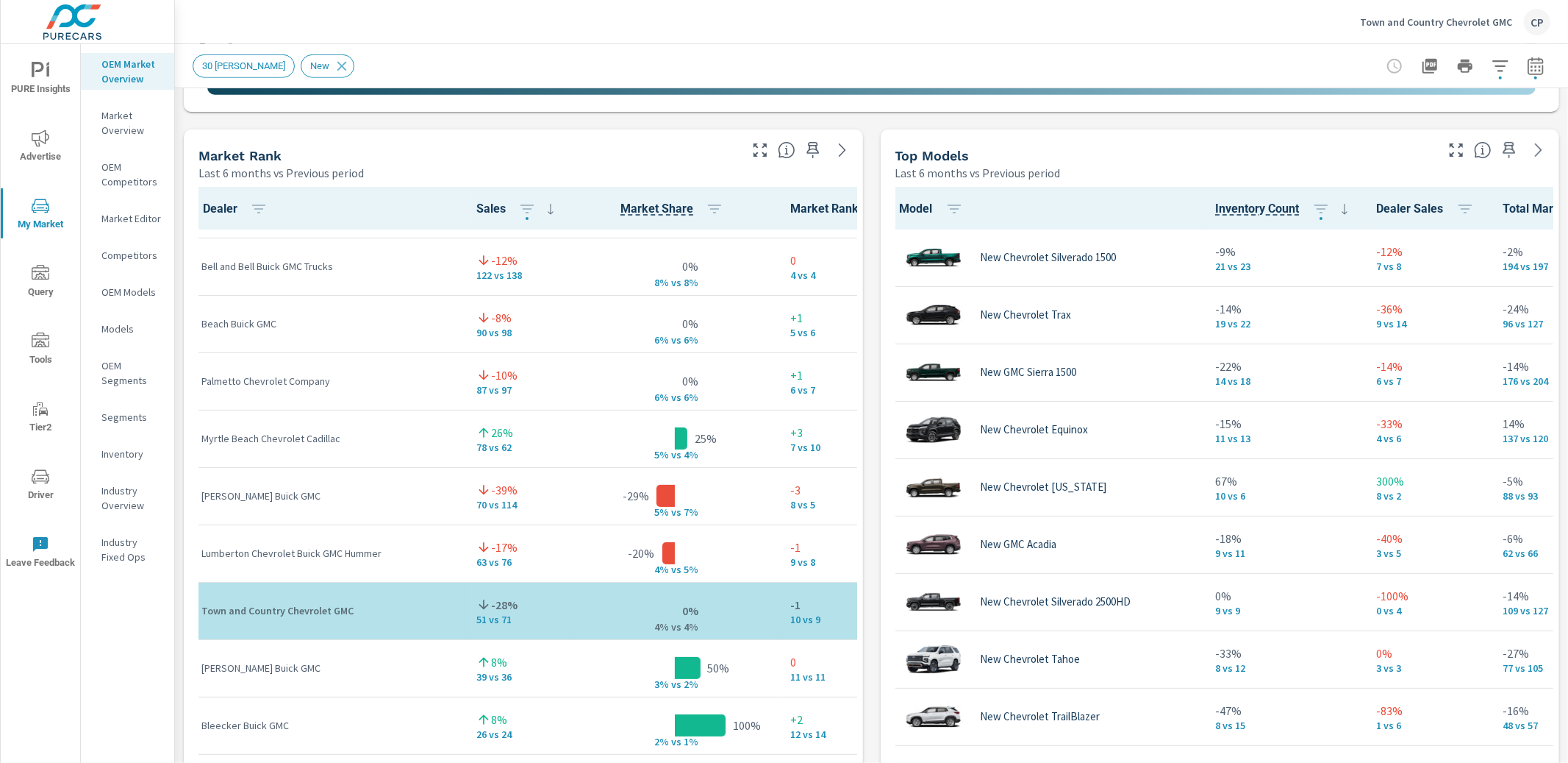
click at [36, 129] on icon "nav menu" at bounding box center [40, 137] width 17 height 17
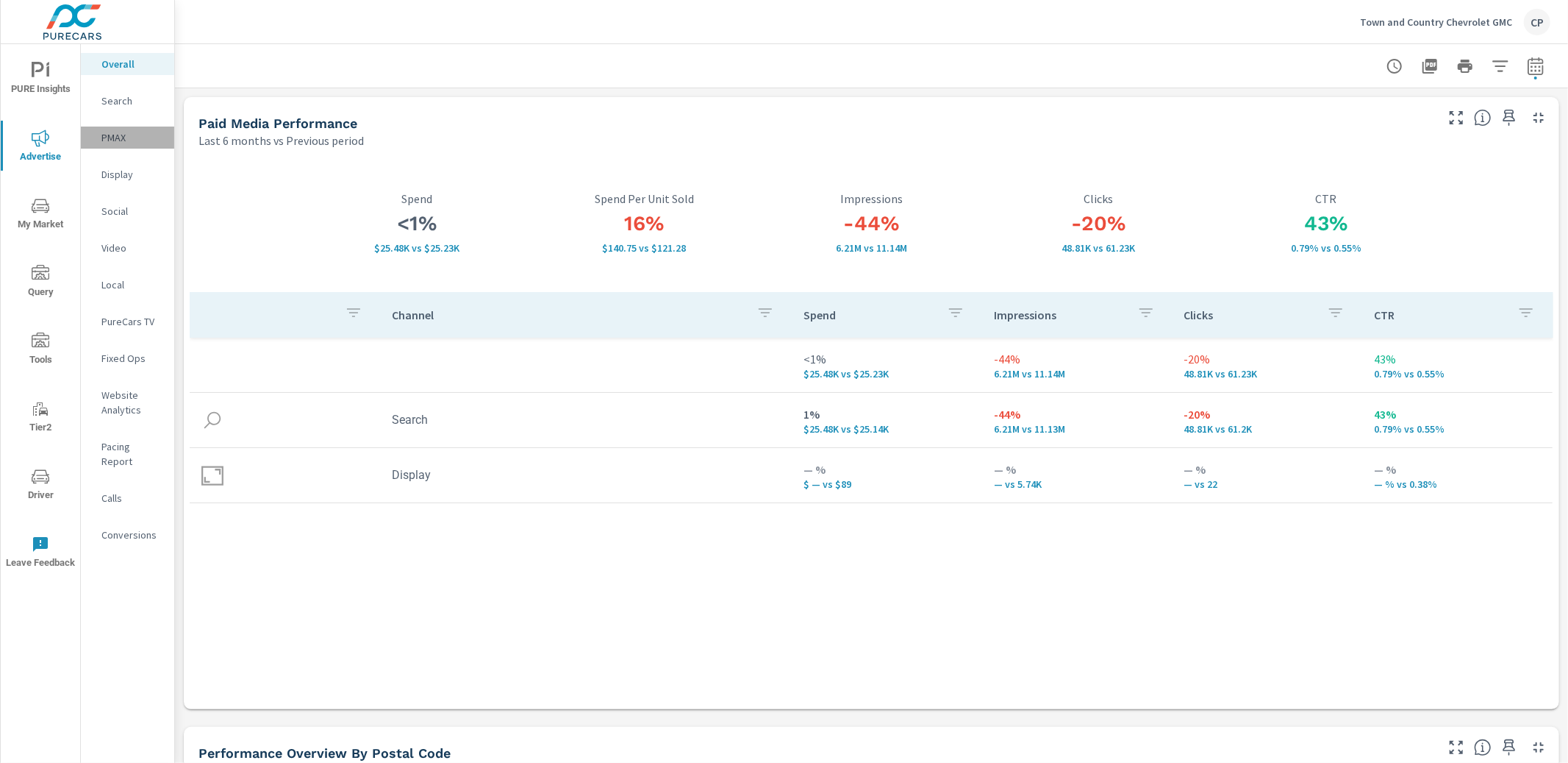
click at [116, 140] on p "PMAX" at bounding box center [132, 137] width 61 height 15
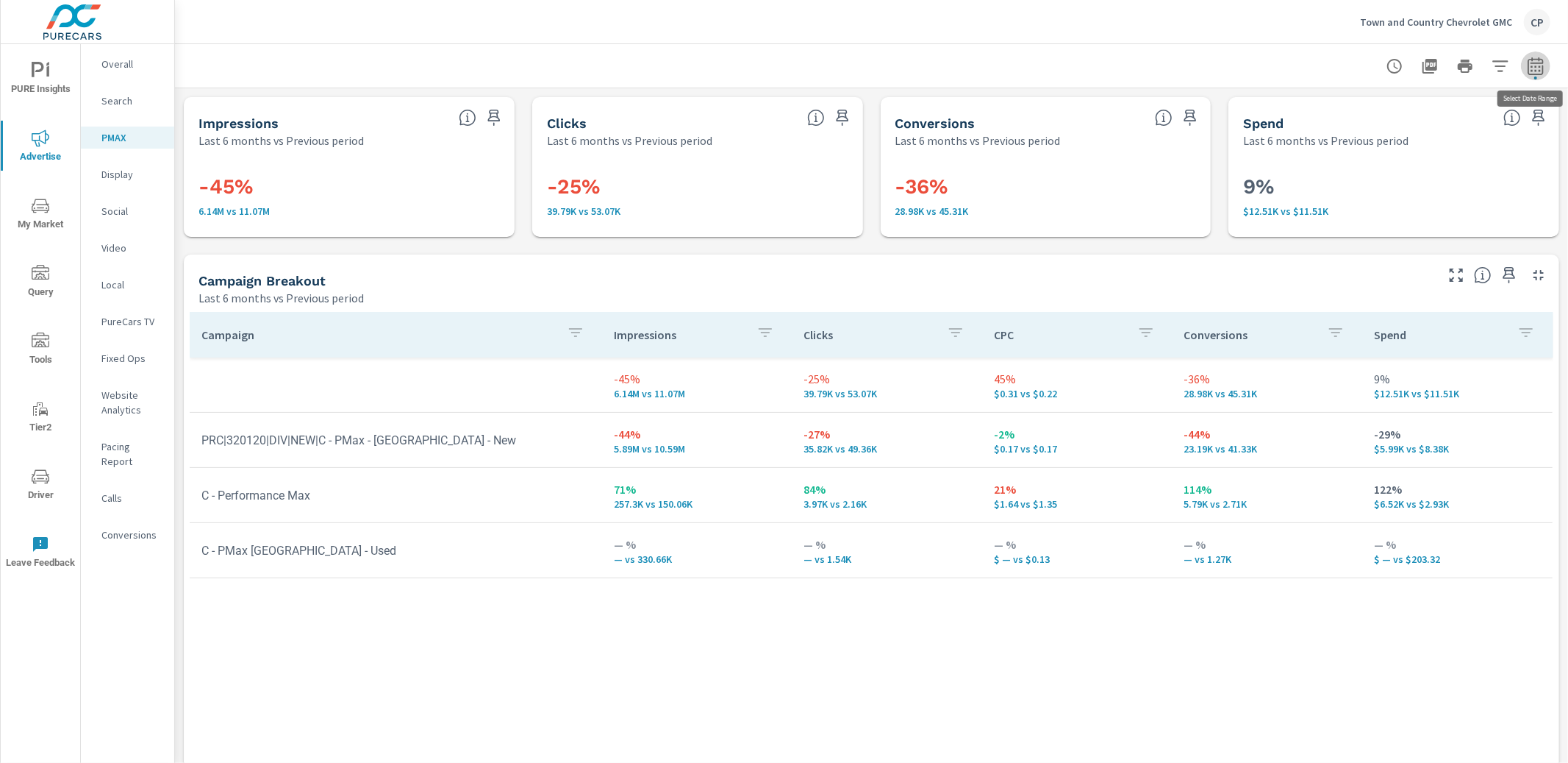
click at [1535, 69] on icon "button" at bounding box center [1536, 66] width 17 height 17
select select "Last 6 months"
select select "Previous period"
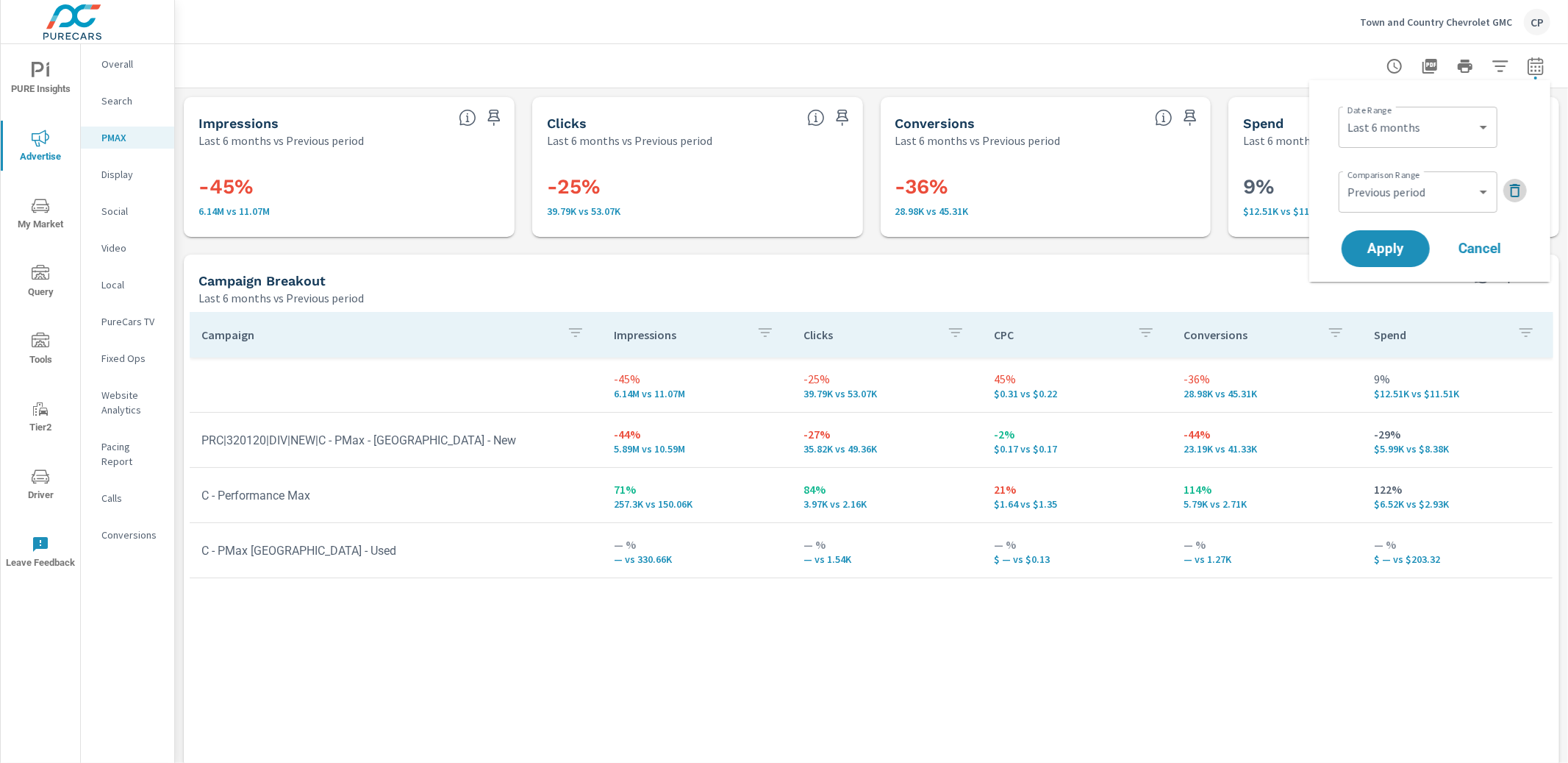
click at [1510, 179] on button "button" at bounding box center [1516, 191] width 23 height 23
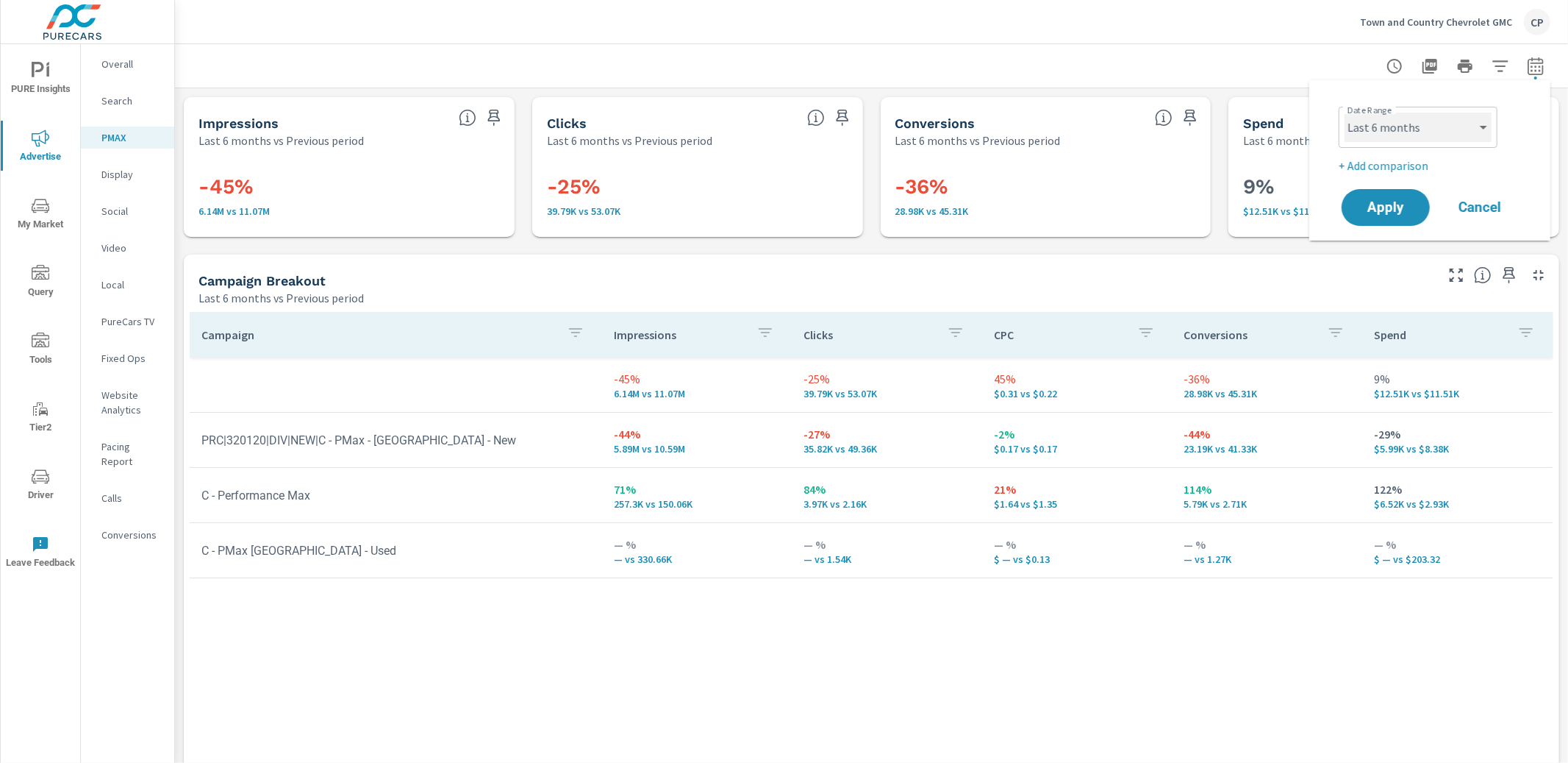
click at [1467, 138] on select "Custom Yesterday Last week Last 7 days Last 14 days Last 30 days Last 45 days L…" at bounding box center [1418, 127] width 147 height 29
click at [1345, 112] on select "Custom Yesterday Last week Last 7 days Last 14 days Last 30 days Last 45 days L…" at bounding box center [1418, 127] width 147 height 29
select select "Last month"
click at [1391, 192] on button "Apply" at bounding box center [1386, 207] width 91 height 38
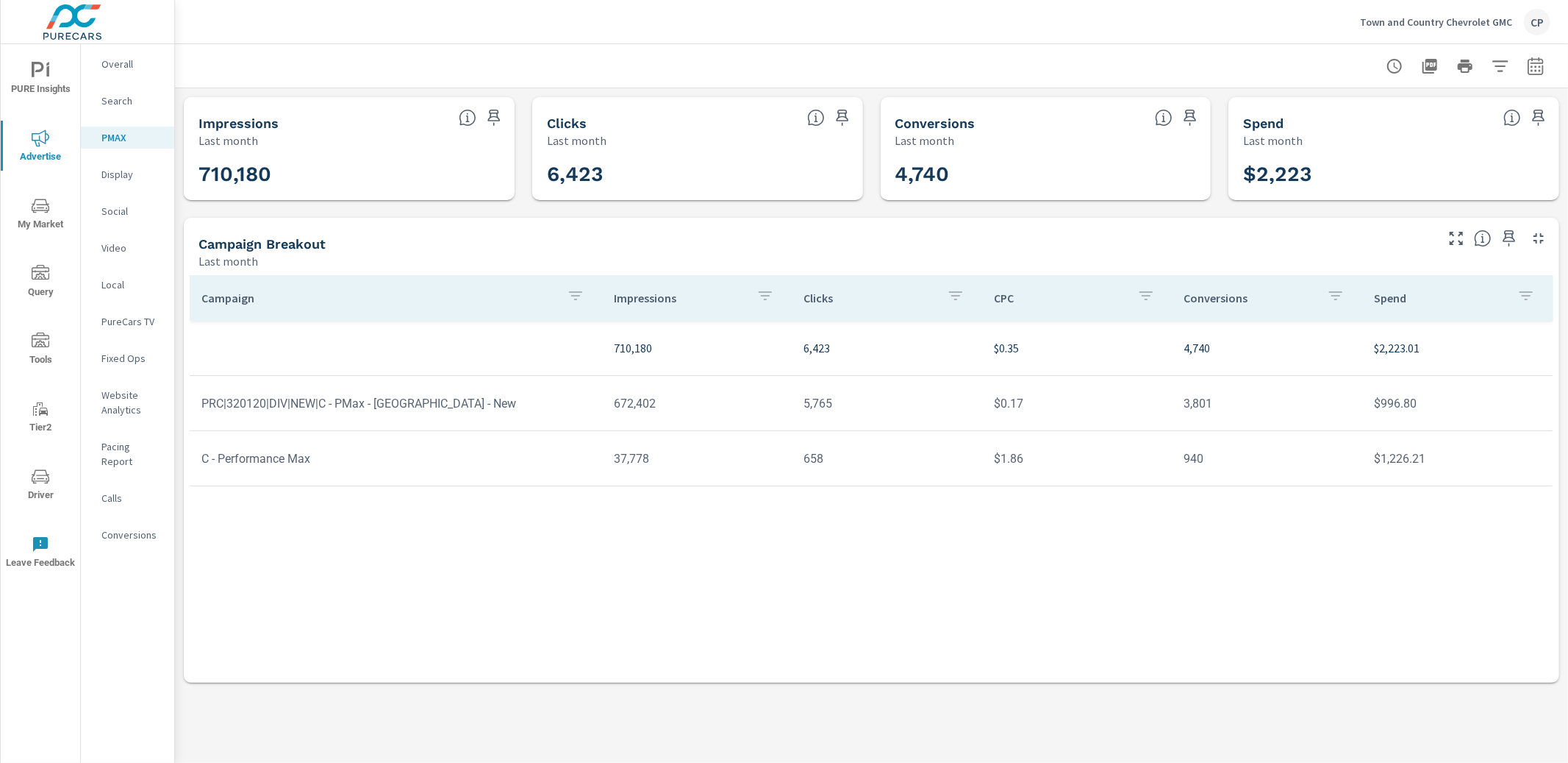
click at [1547, 72] on div at bounding box center [1465, 66] width 171 height 29
click at [1537, 66] on icon "button" at bounding box center [1536, 66] width 17 height 17
select select "Last month"
click at [1426, 162] on p "+ Add comparison" at bounding box center [1433, 165] width 188 height 17
select select "Previous period"
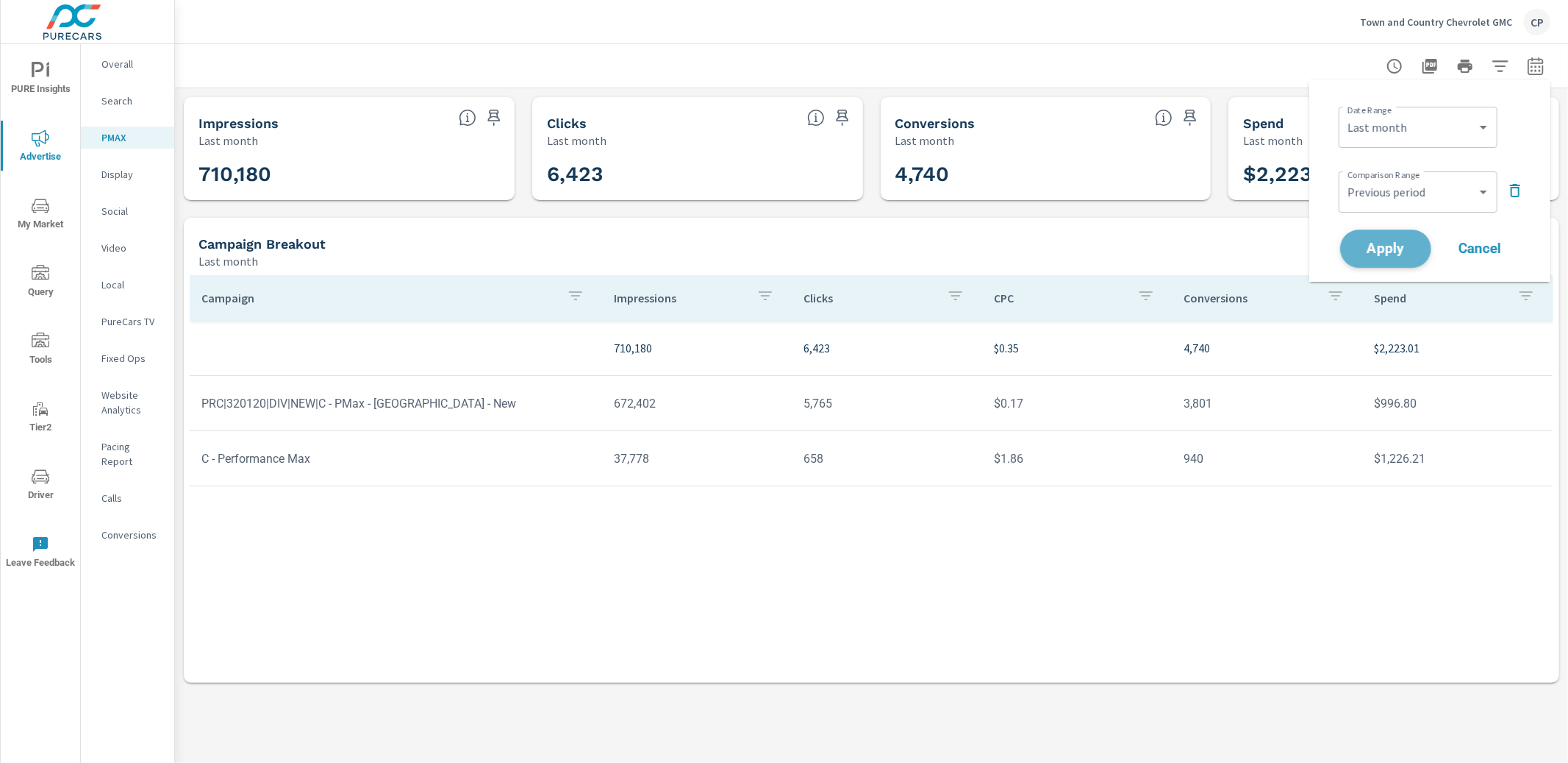
click at [1393, 248] on span "Apply" at bounding box center [1386, 248] width 60 height 14
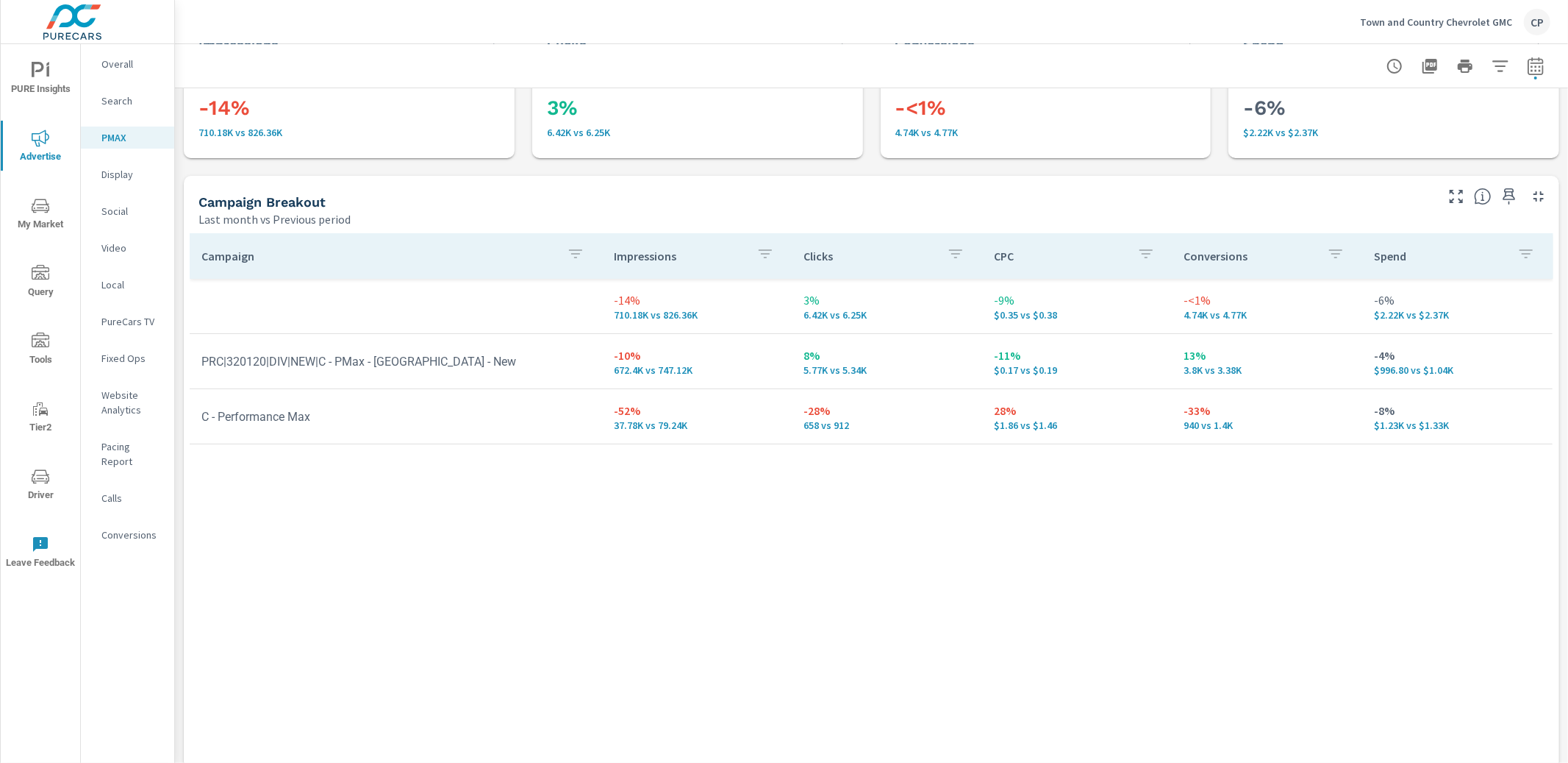
scroll to position [5, 0]
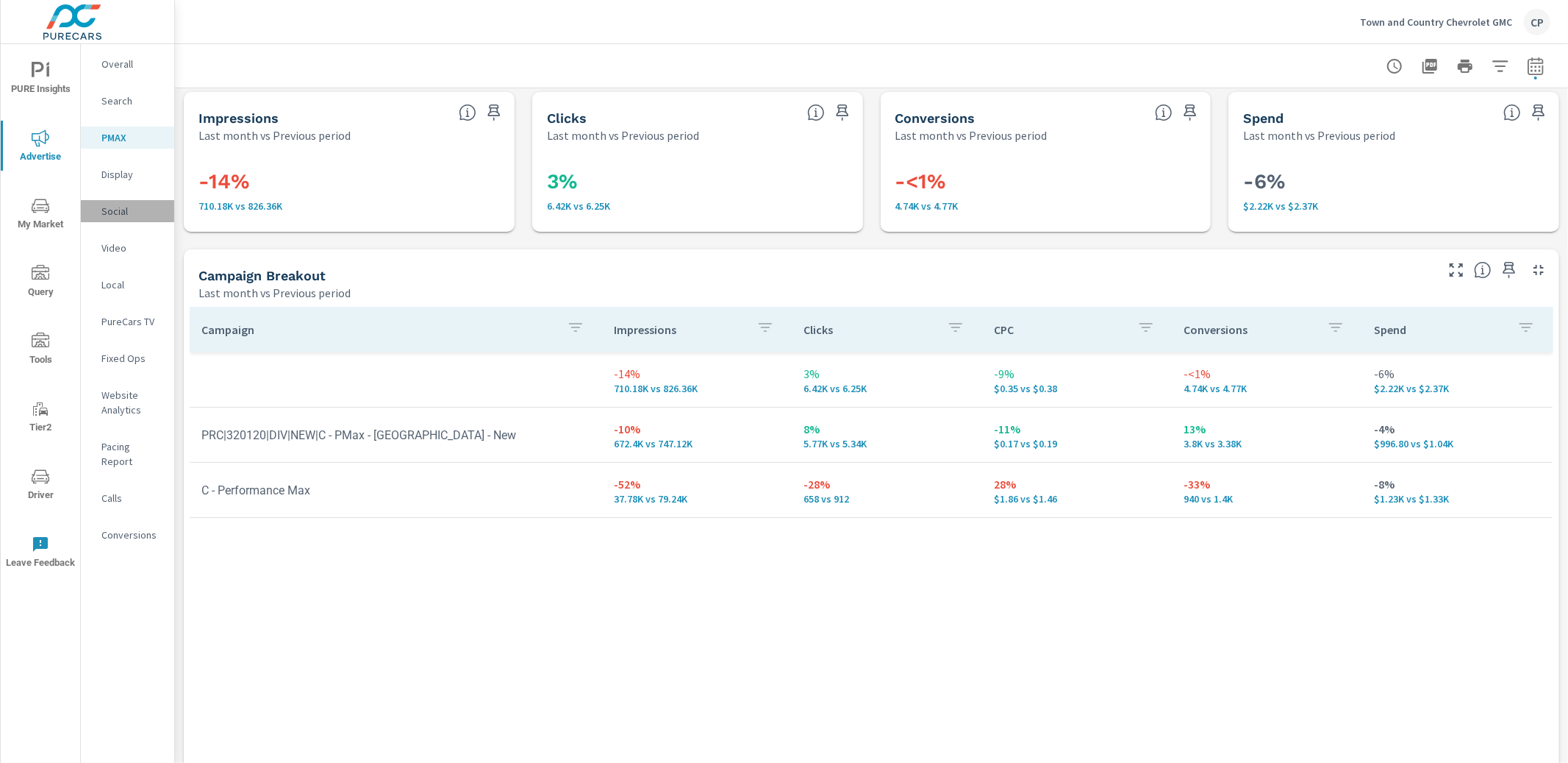
click at [116, 204] on p "Social" at bounding box center [132, 212] width 61 height 15
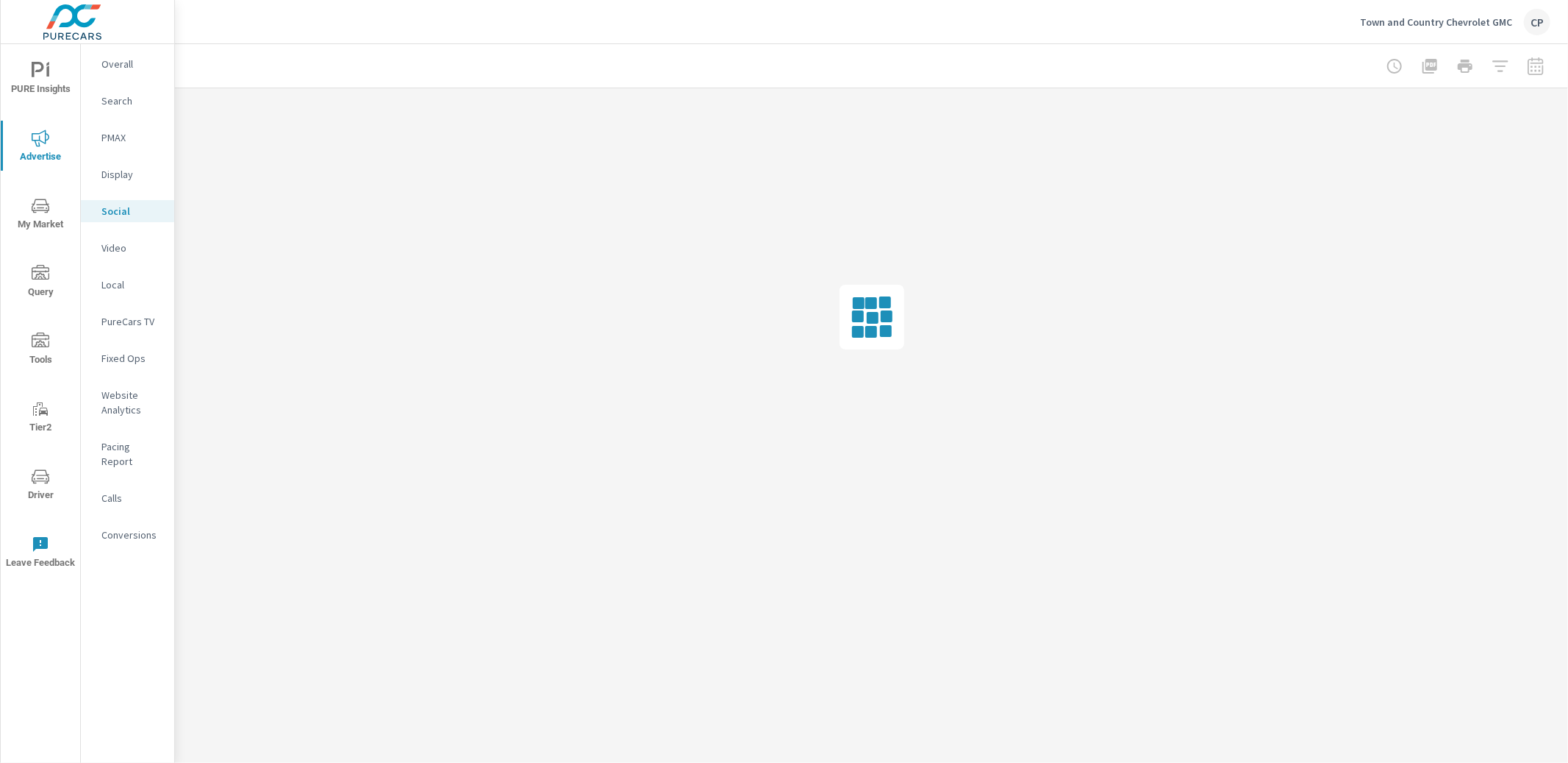
click at [125, 105] on p "Search" at bounding box center [132, 101] width 61 height 15
click at [1531, 60] on div at bounding box center [1465, 66] width 171 height 29
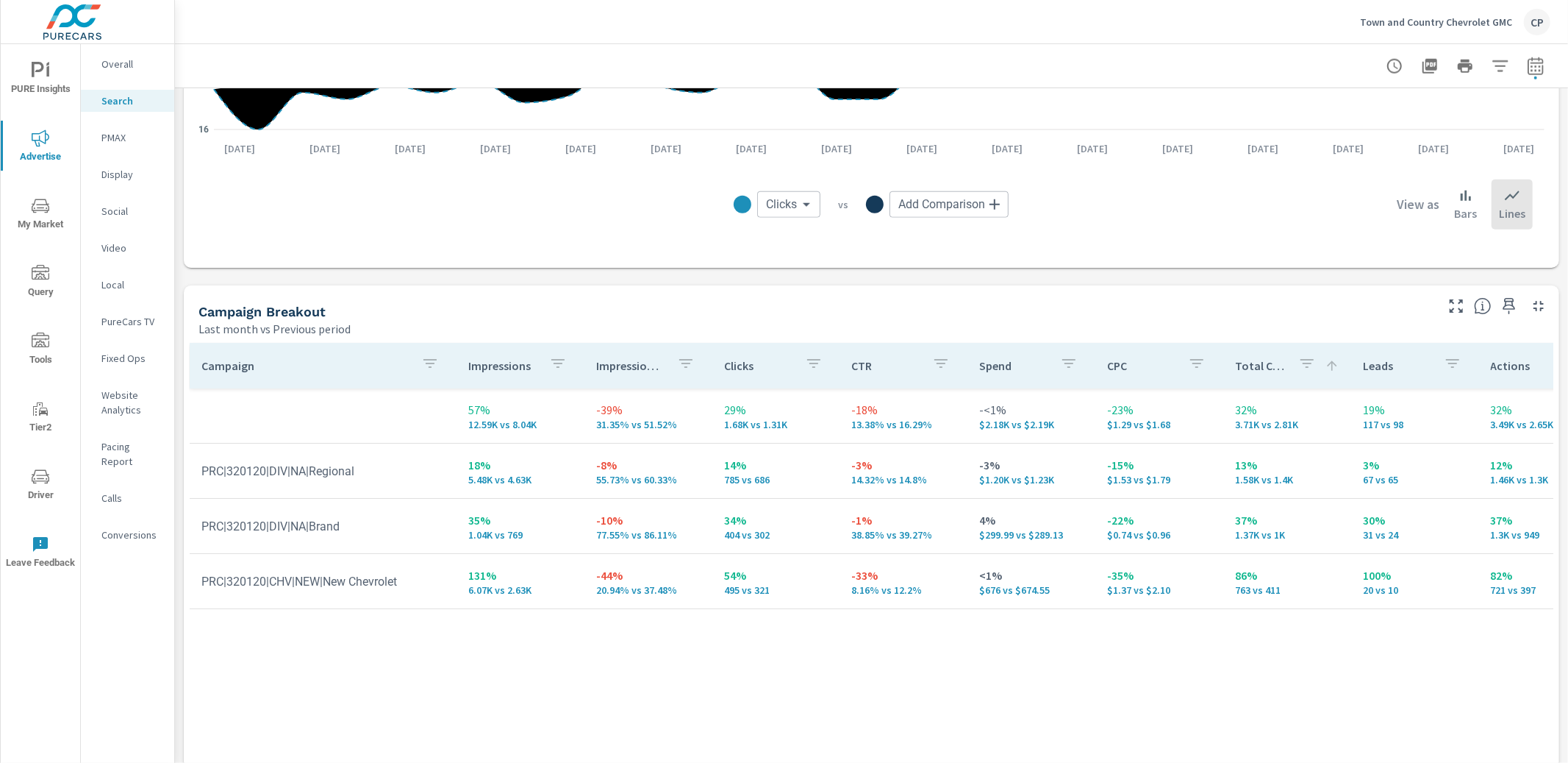
scroll to position [1240, 0]
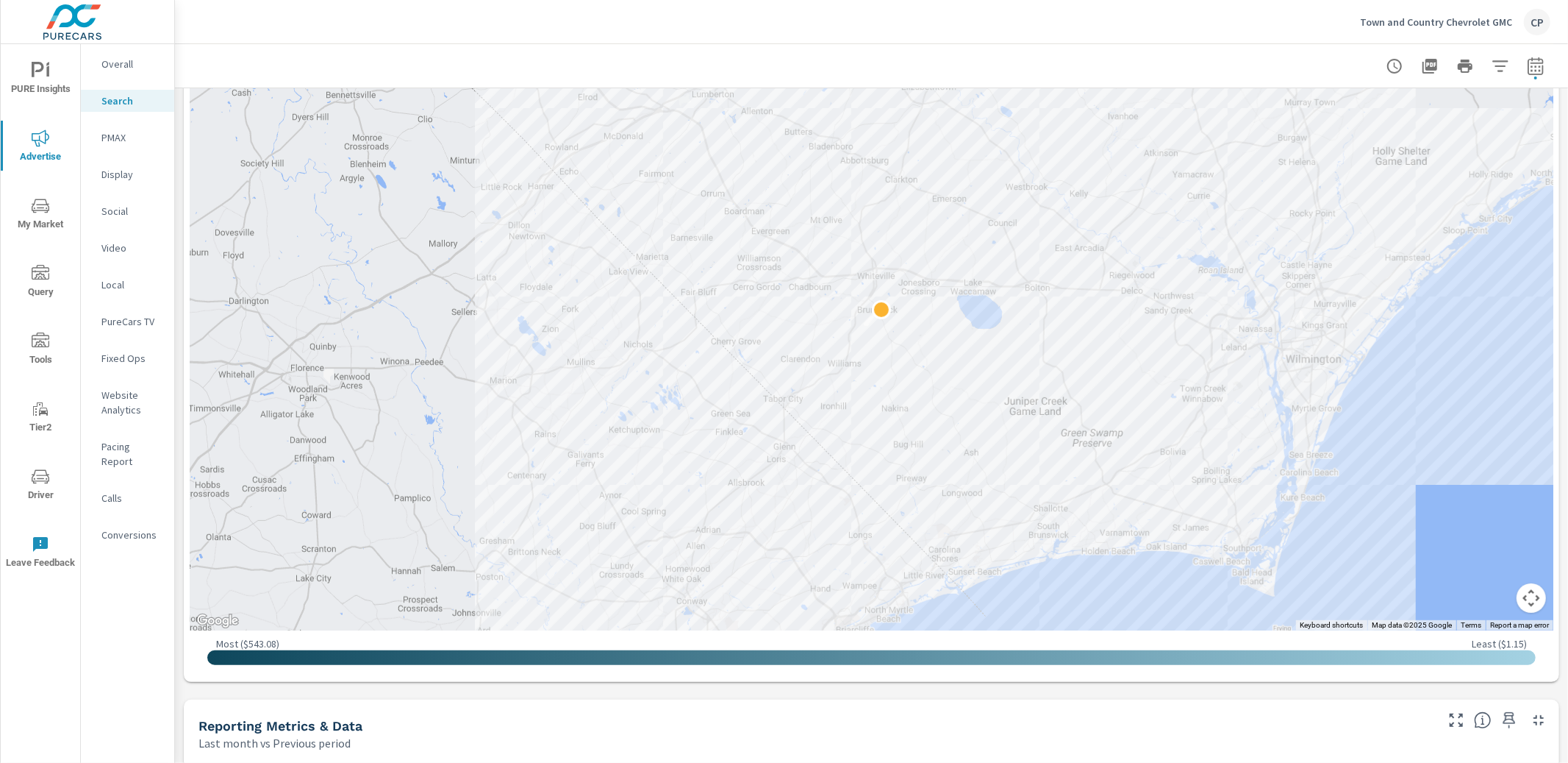
scroll to position [280, 0]
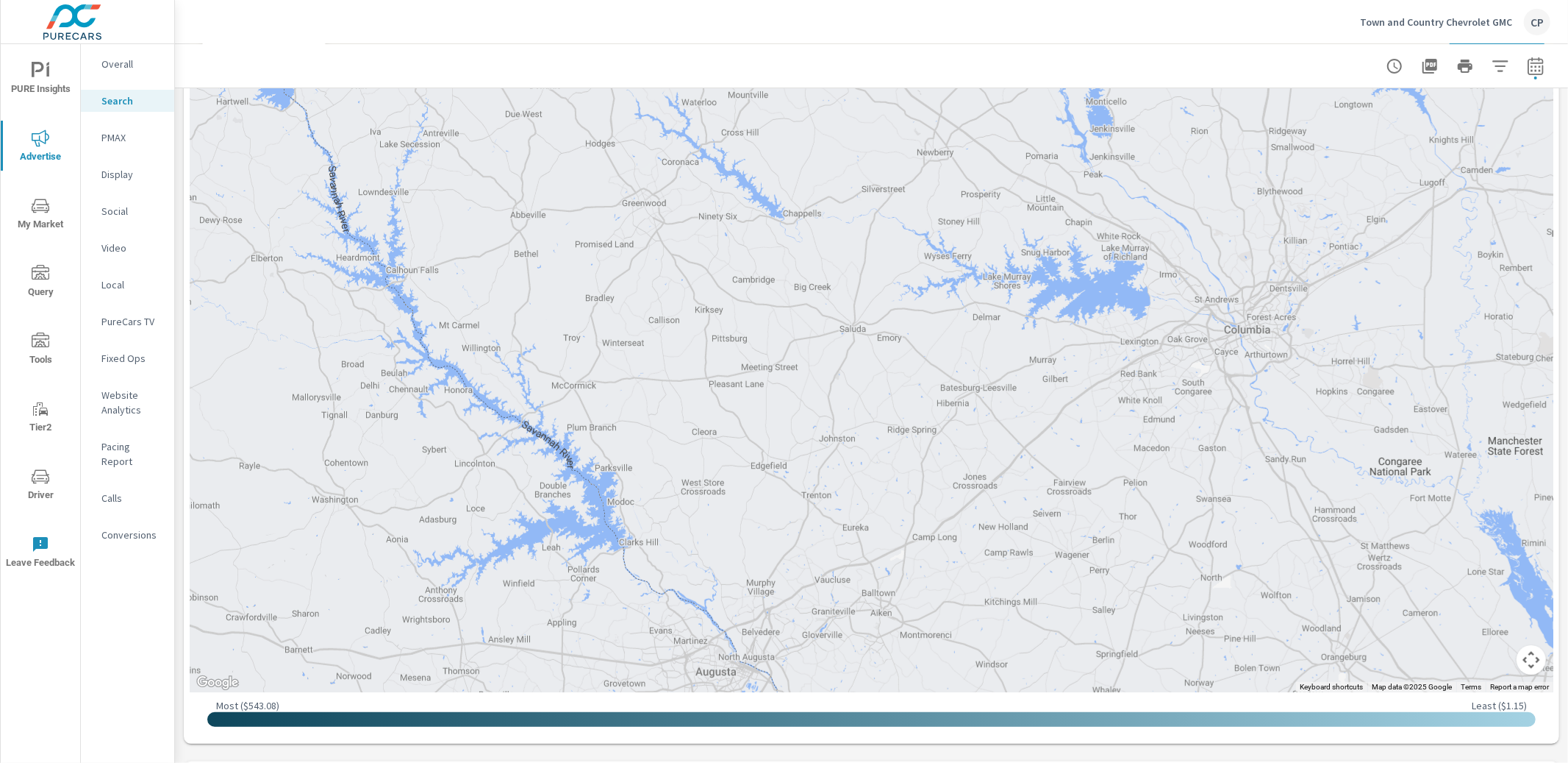
click at [135, 141] on p "PMAX" at bounding box center [132, 137] width 61 height 15
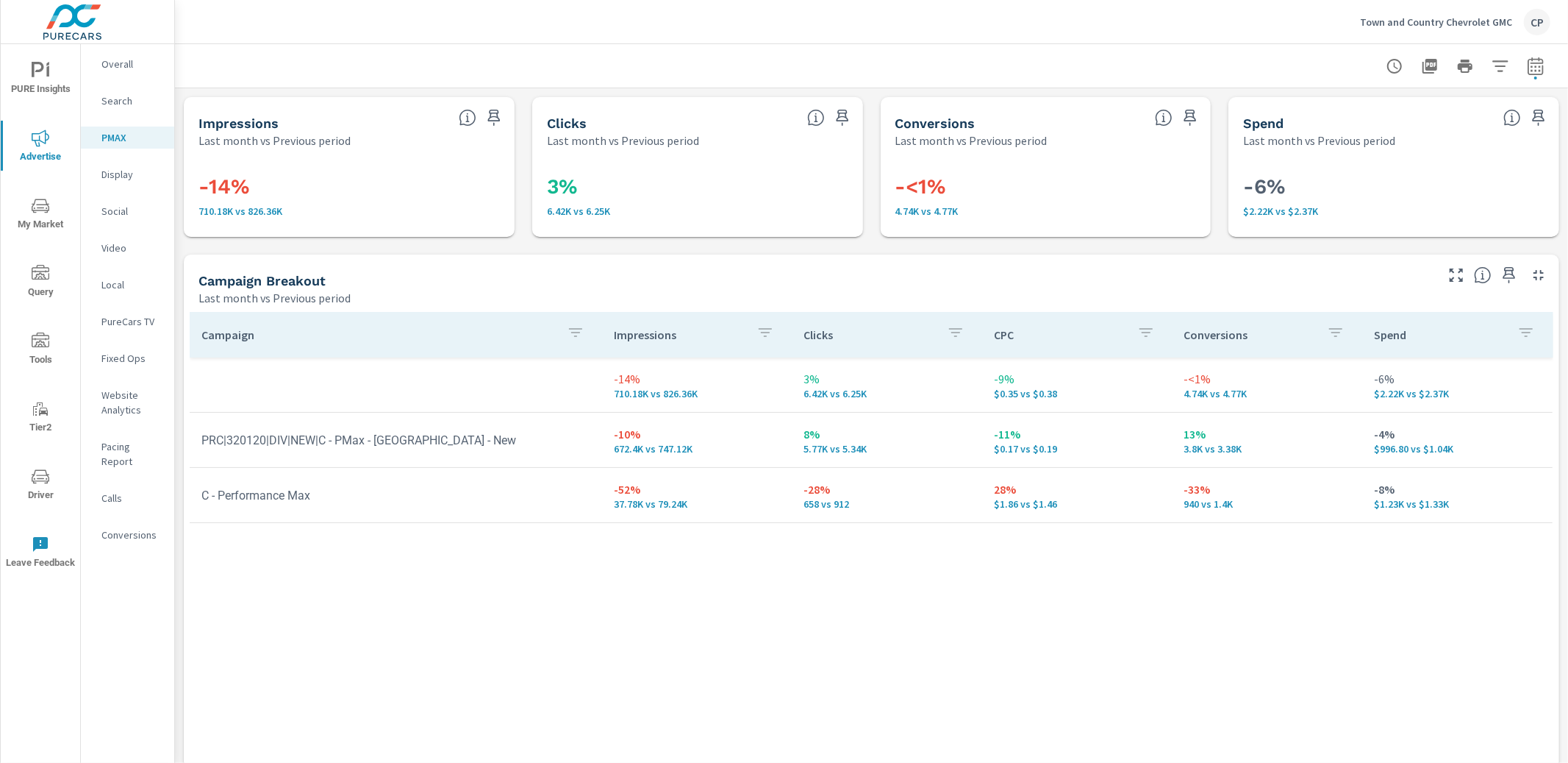
click at [122, 93] on p "Search" at bounding box center [132, 101] width 61 height 15
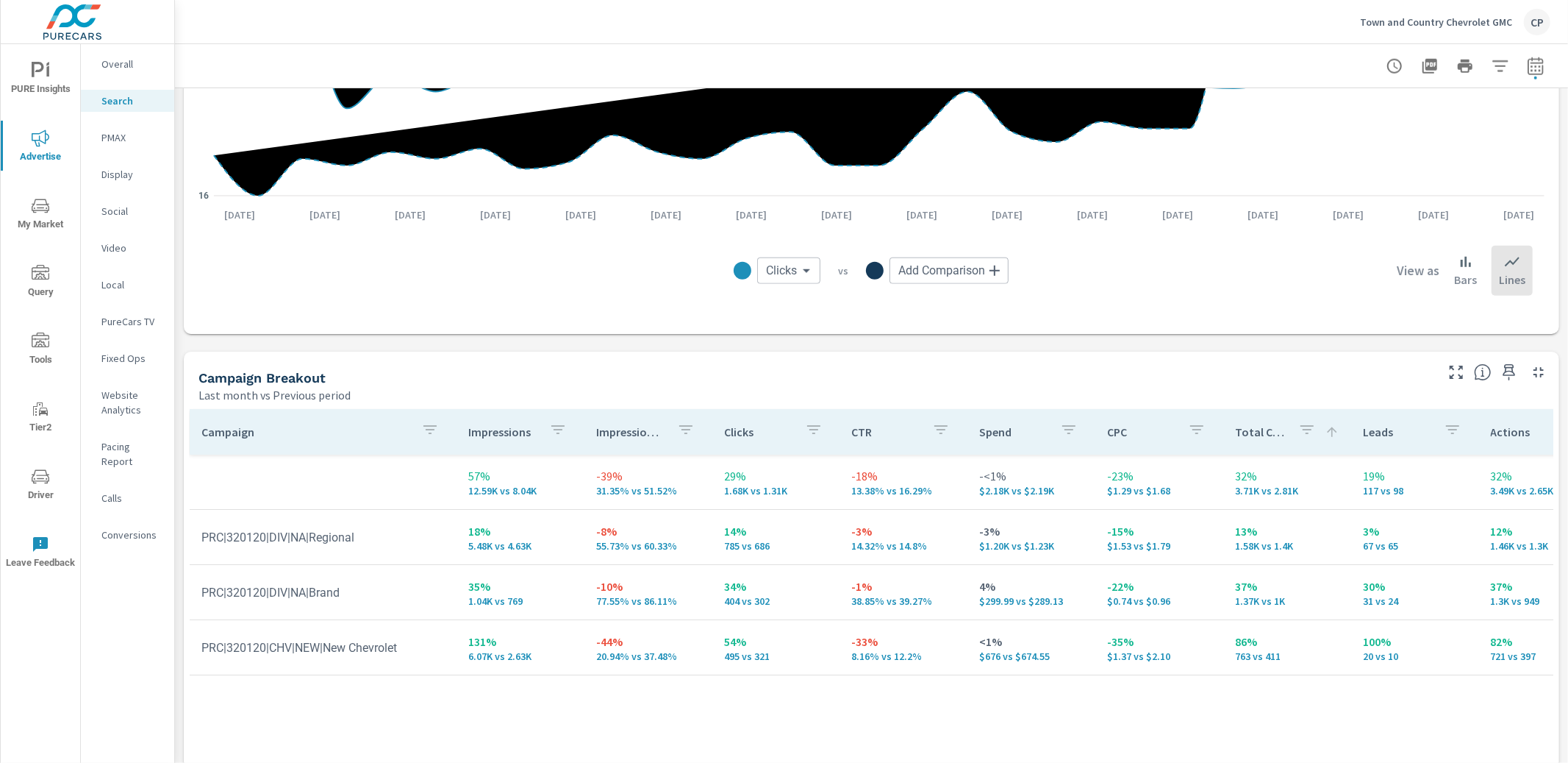
scroll to position [1164, 0]
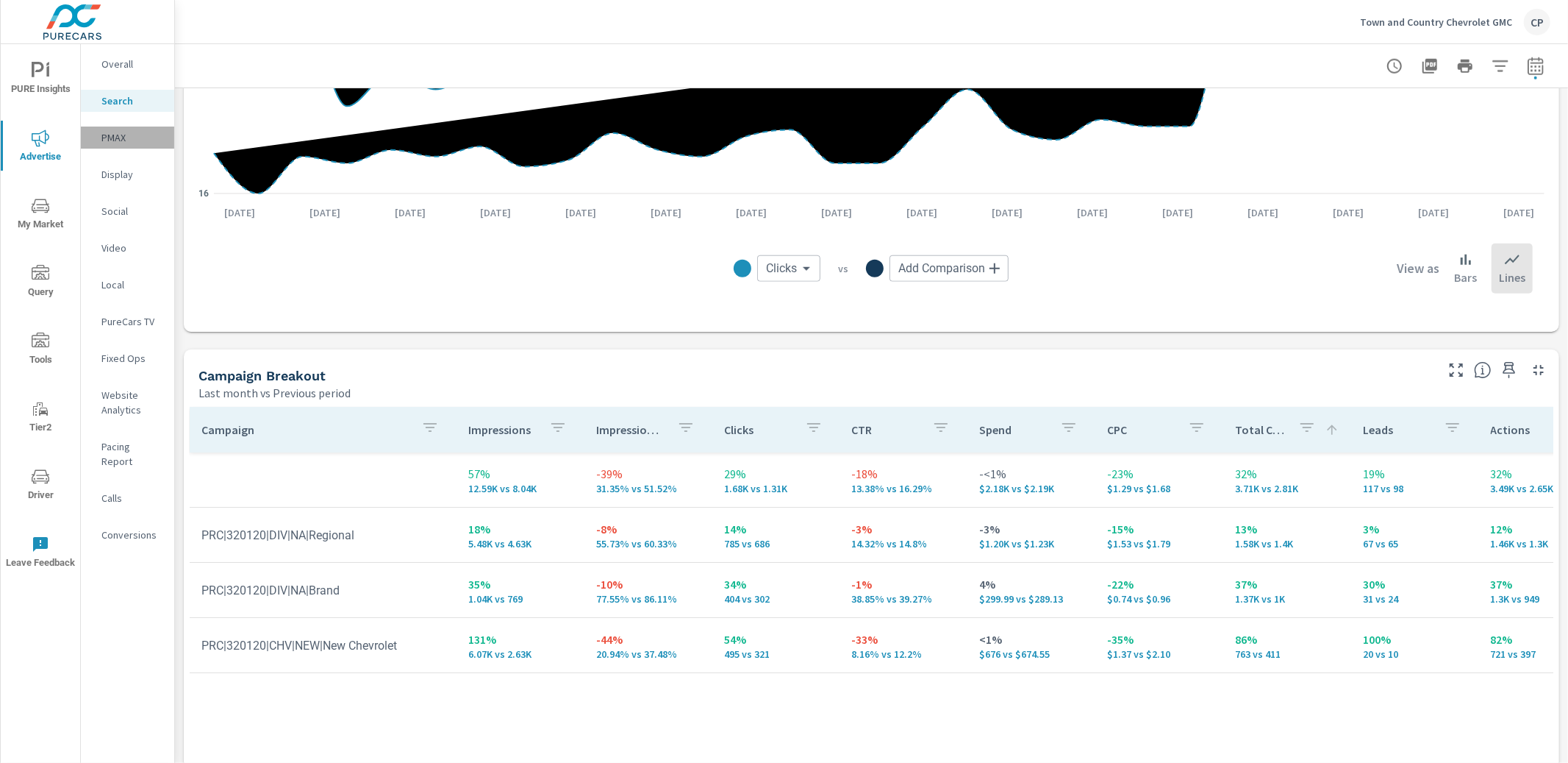
click at [143, 130] on p "PMAX" at bounding box center [132, 137] width 61 height 15
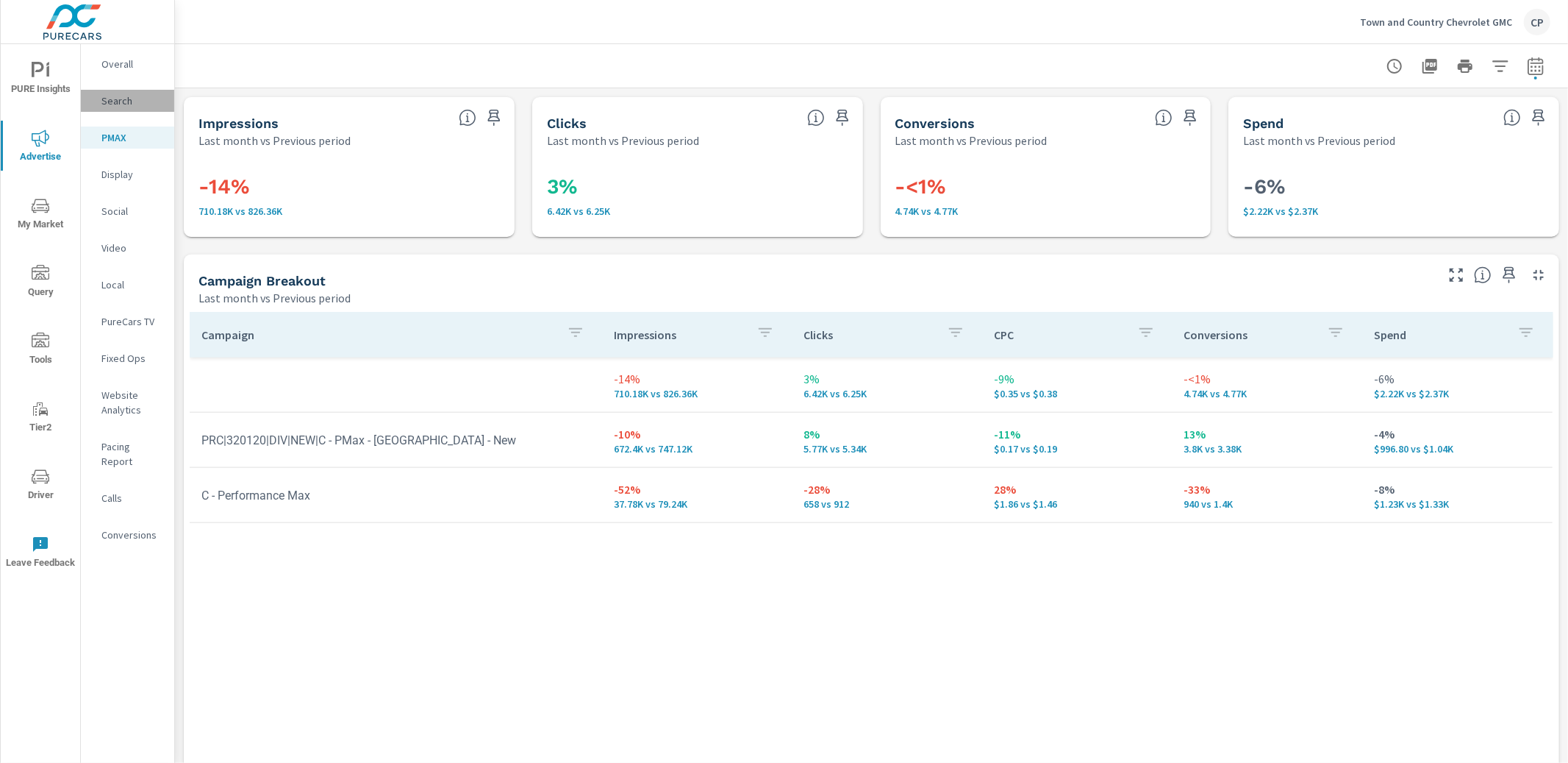
click at [141, 93] on p "Search" at bounding box center [132, 101] width 61 height 15
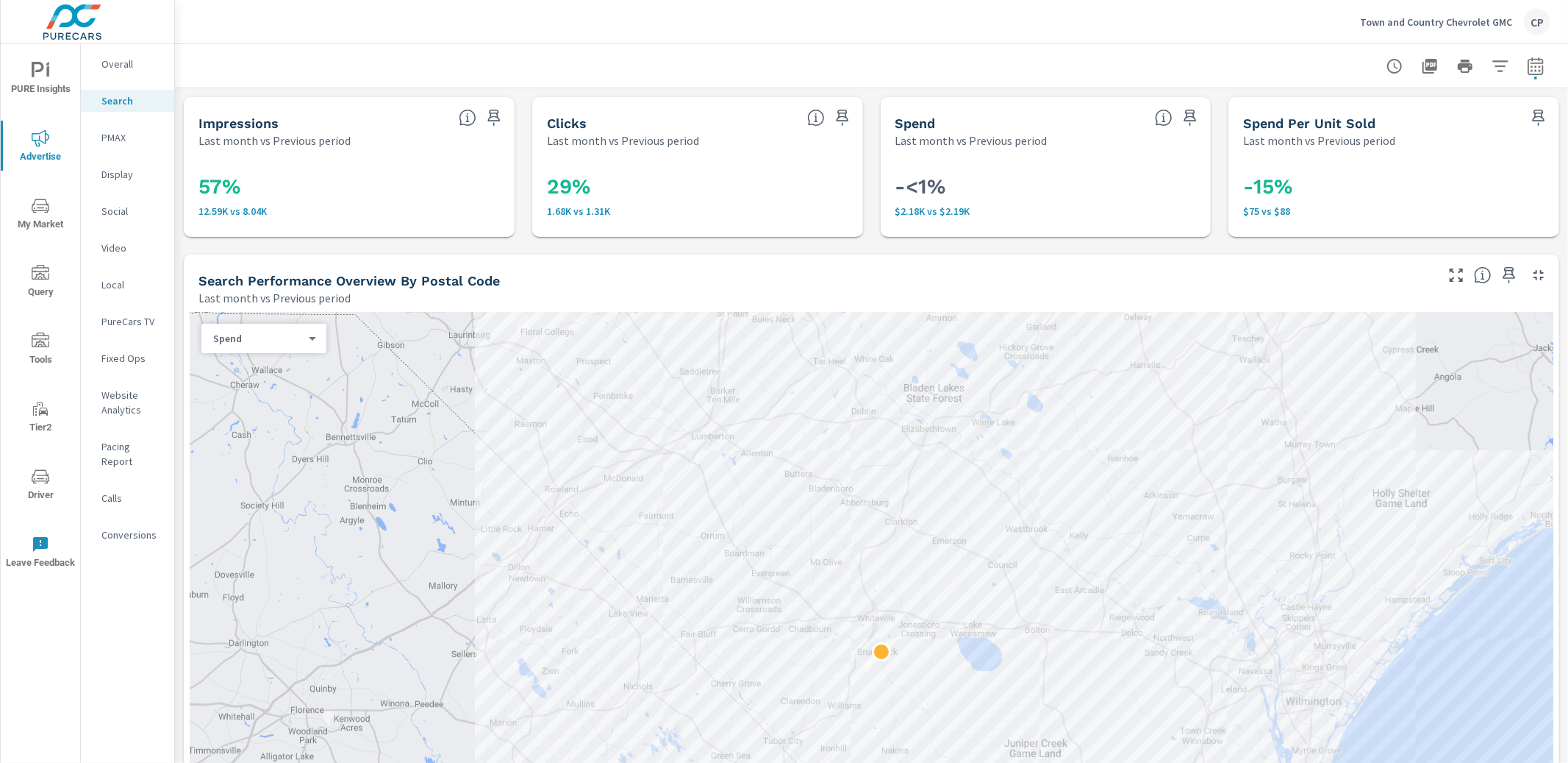
click at [1535, 70] on icon "button" at bounding box center [1535, 68] width 9 height 6
select select "Last month"
select select "Previous period"
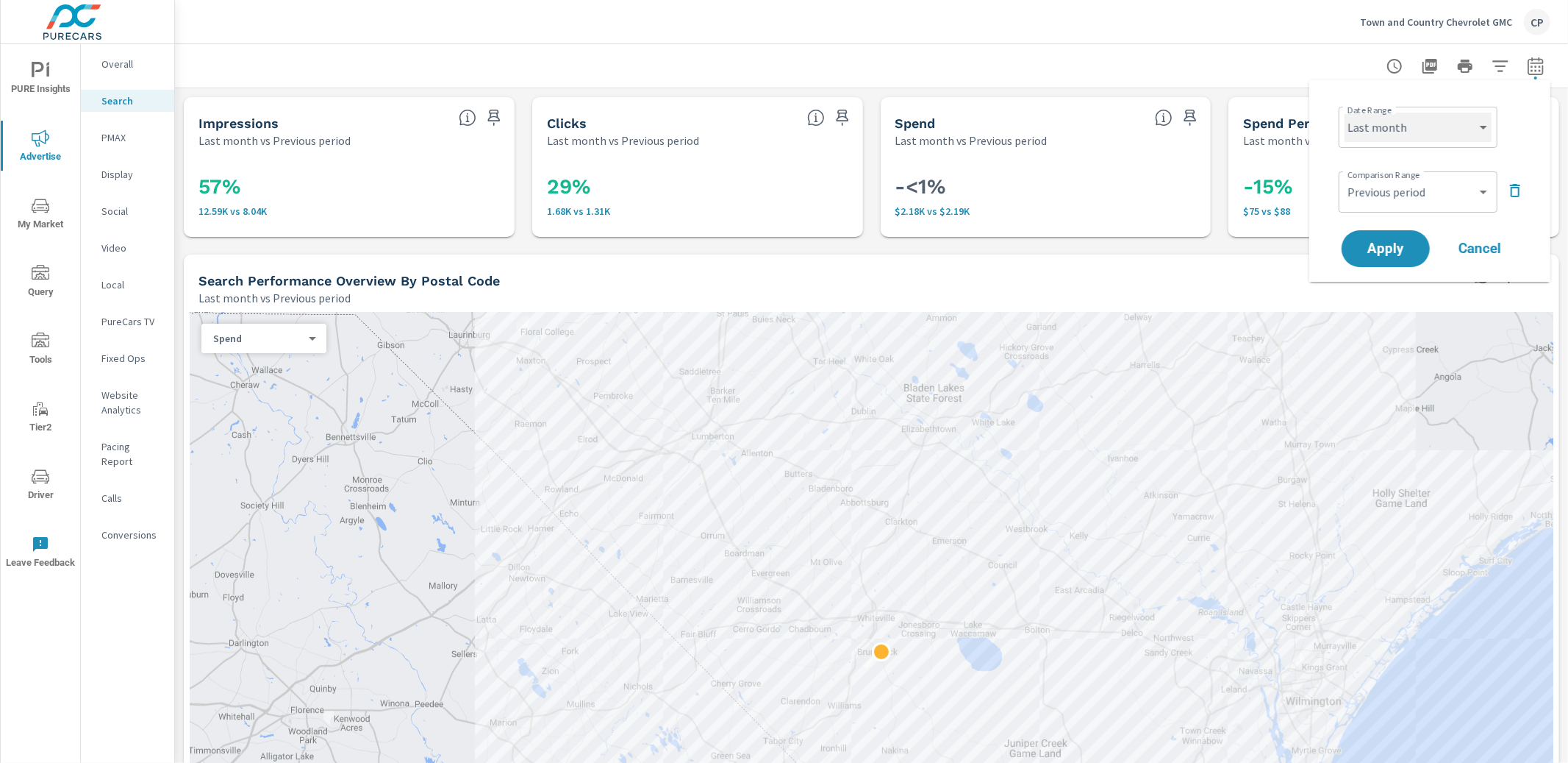
click at [1456, 119] on select "Custom Yesterday Last week Last 7 days Last 14 days Last 30 days Last 45 days L…" at bounding box center [1418, 127] width 147 height 29
click at [1345, 112] on select "Custom Yesterday Last week Last 7 days Last 14 days Last 30 days Last 45 days L…" at bounding box center [1418, 127] width 147 height 29
select select "Last 30 days"
click at [1411, 185] on select "Custom Previous period Previous month Previous year" at bounding box center [1418, 192] width 147 height 29
click at [1392, 243] on span "Apply" at bounding box center [1386, 248] width 60 height 14
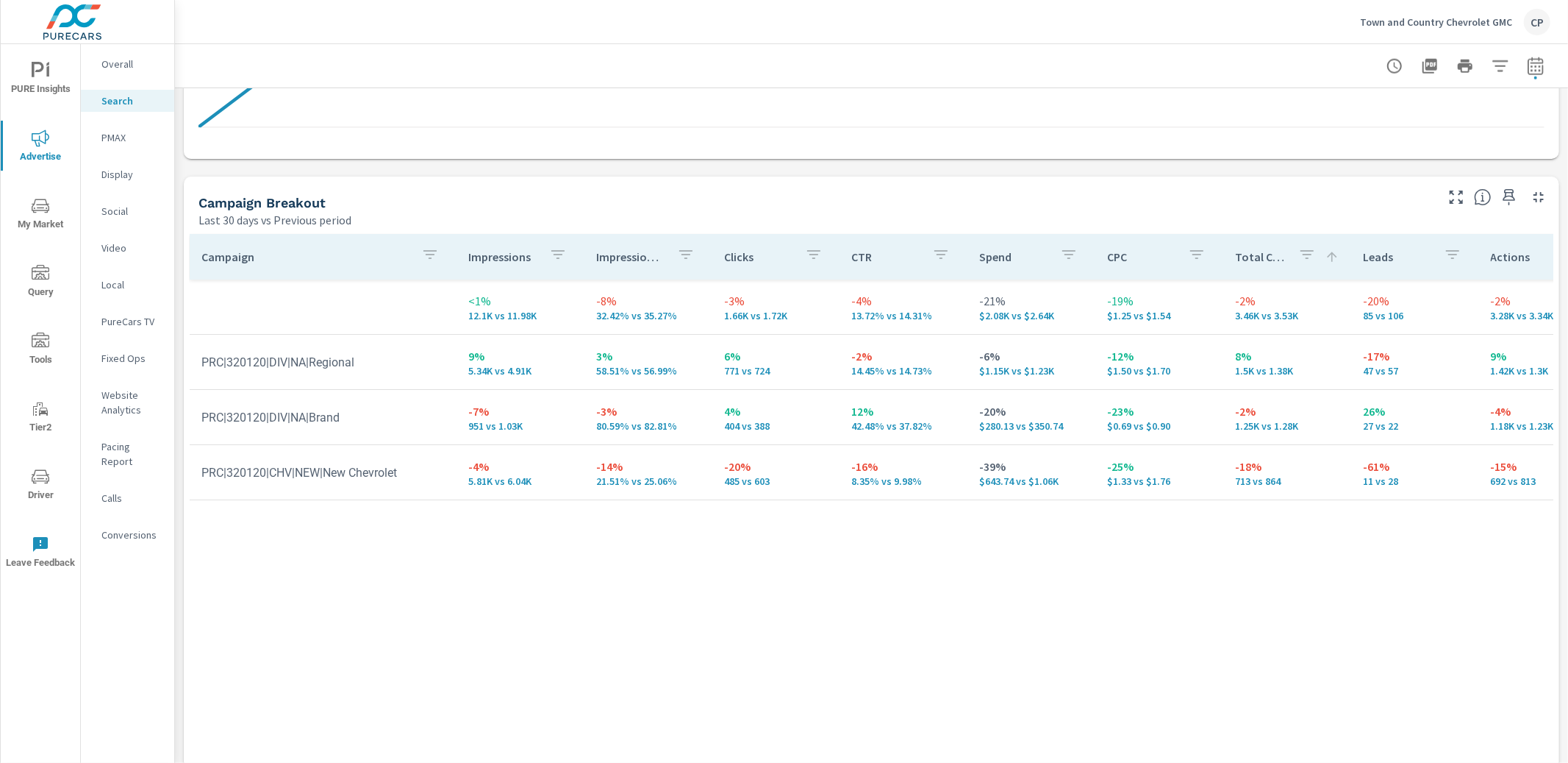
scroll to position [1340, 0]
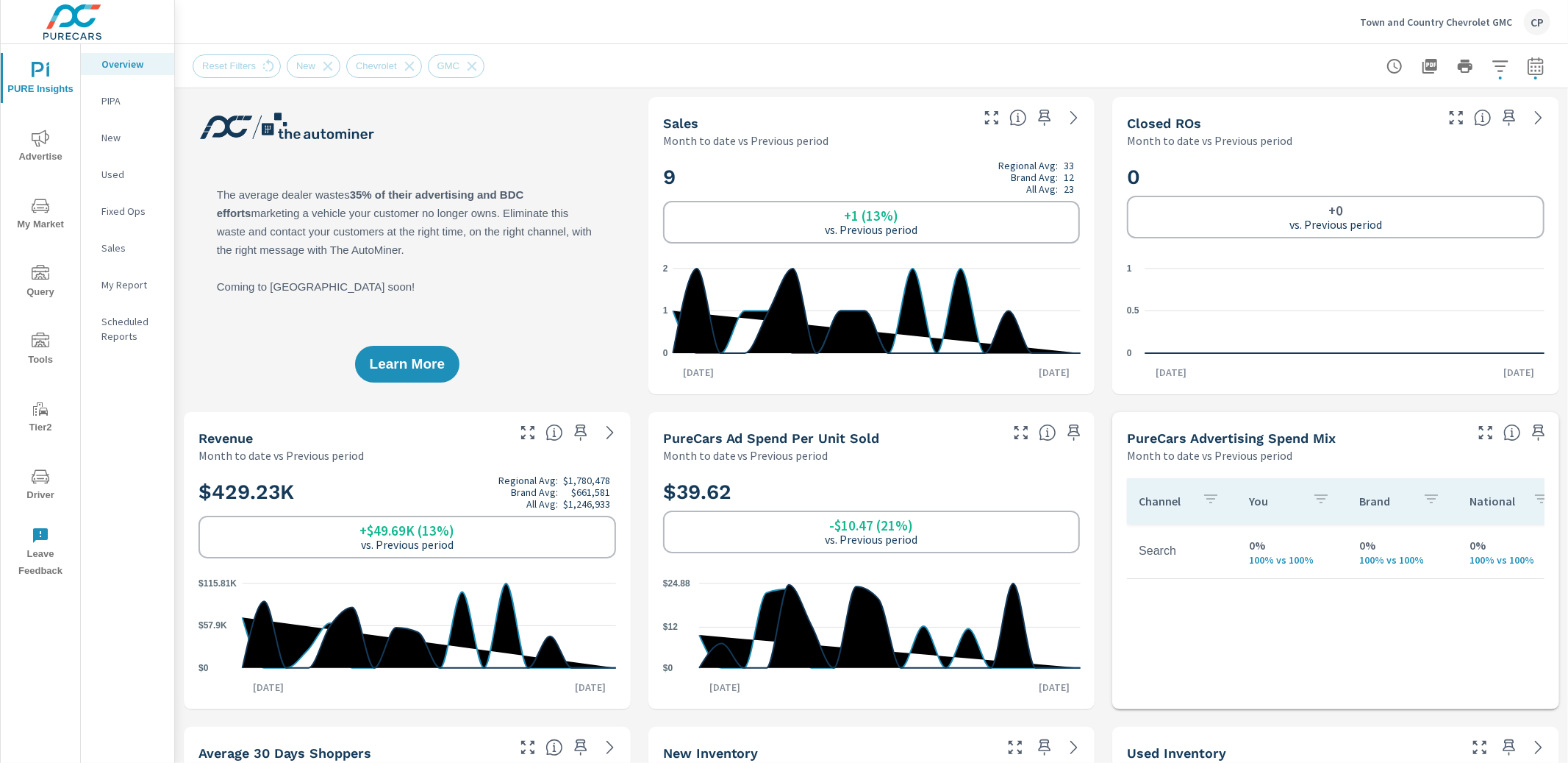
scroll to position [1033, 0]
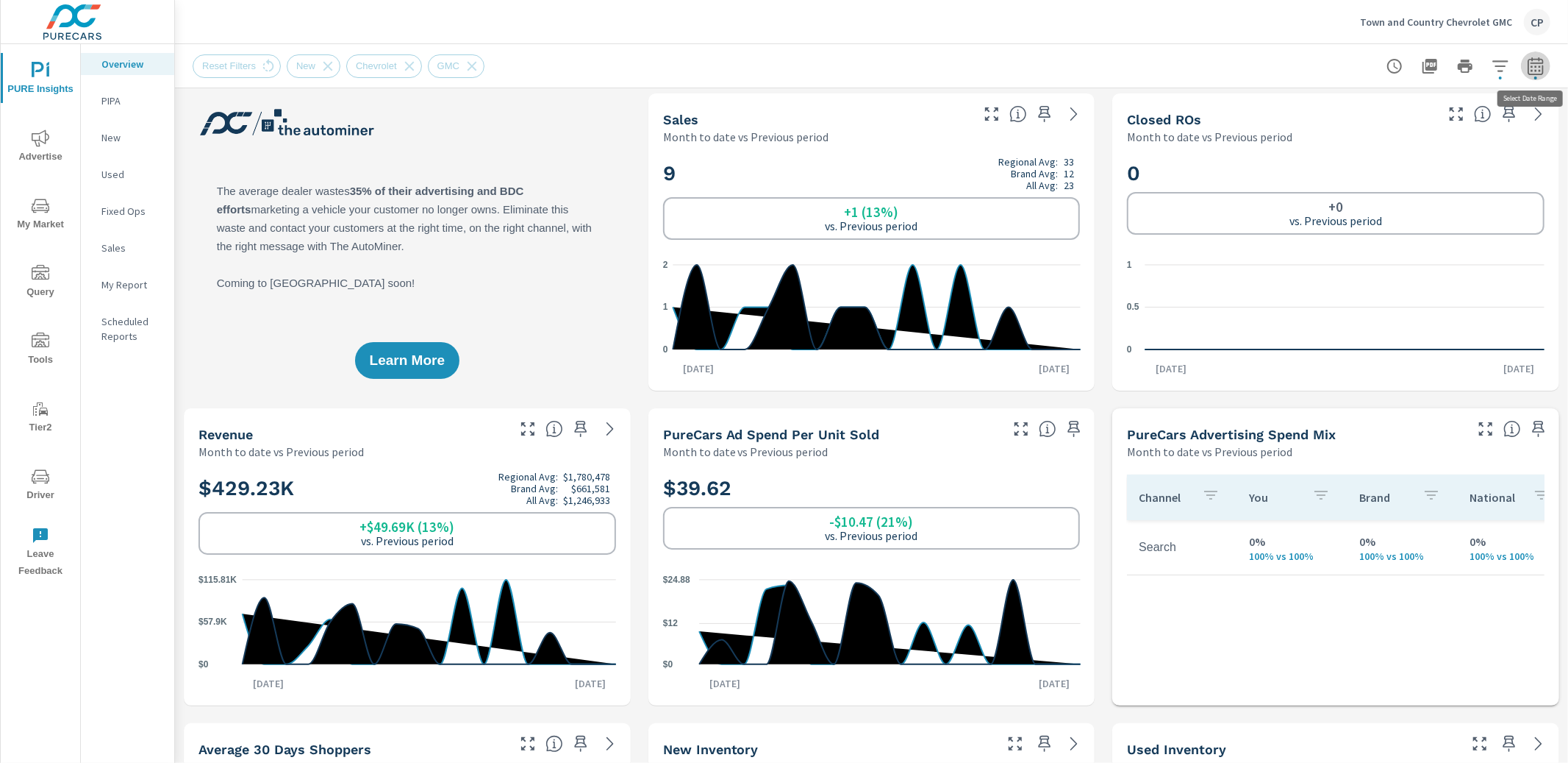
click at [1541, 67] on icon "button" at bounding box center [1536, 66] width 17 height 17
select select "Month to date"
select select "Previous period"
